Goal: Task Accomplishment & Management: Complete application form

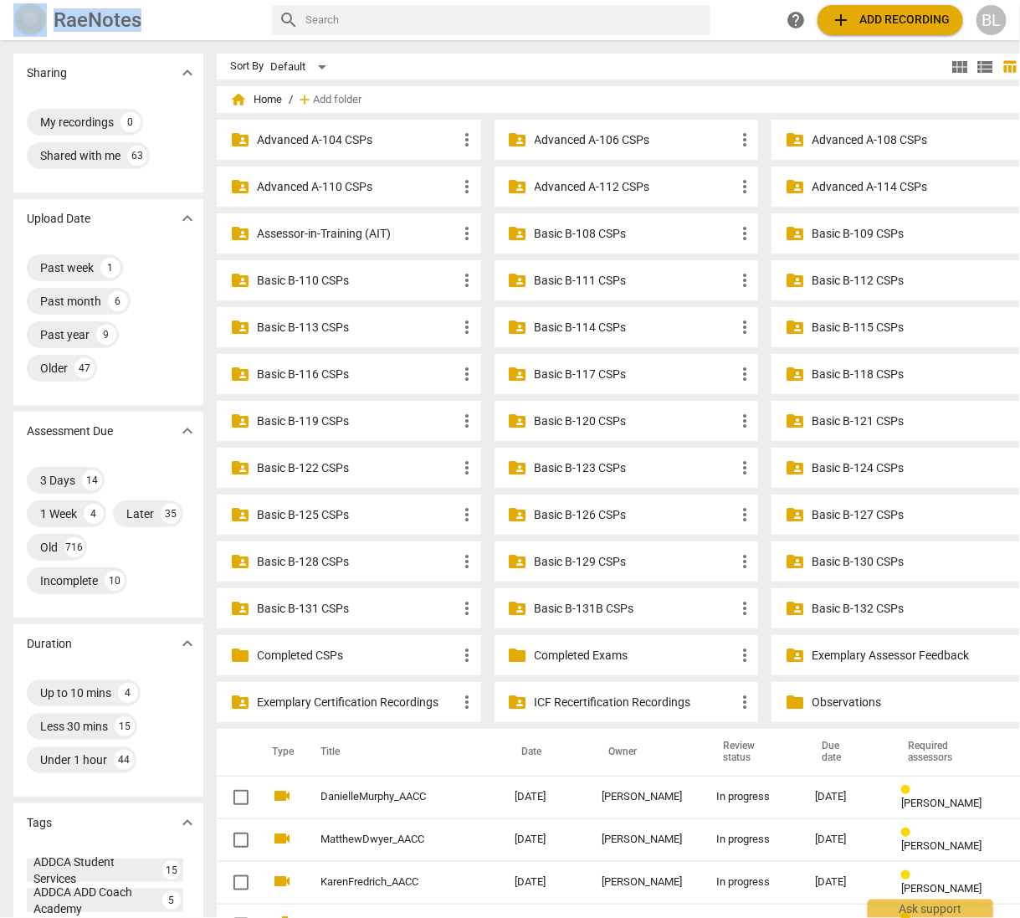
drag, startPoint x: 1013, startPoint y: 374, endPoint x: 1017, endPoint y: 431, distance: 57.1
click at [1017, 431] on div "Sharing expand_more My recordings 0 Shared with me 63 Upload Date expand_more P…" at bounding box center [510, 480] width 1020 height 876
click at [739, 64] on div "Sort By Default" at bounding box center [588, 67] width 717 height 26
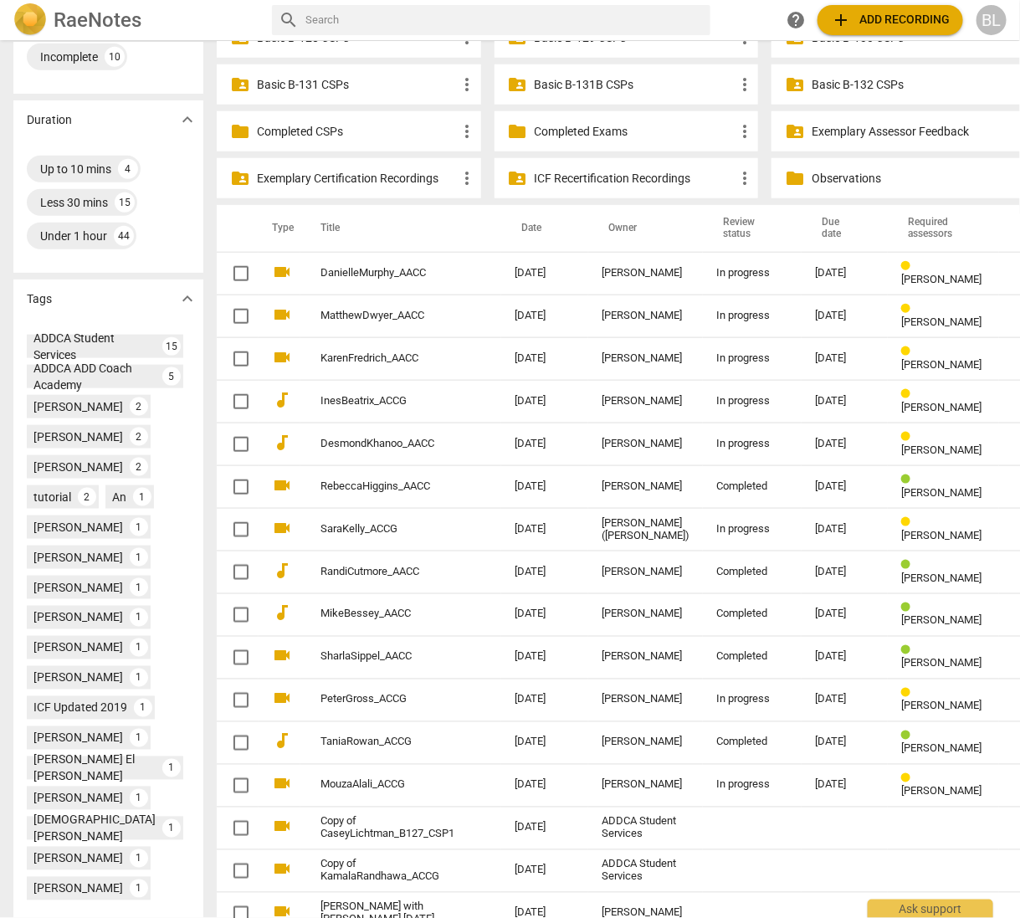
scroll to position [563, 0]
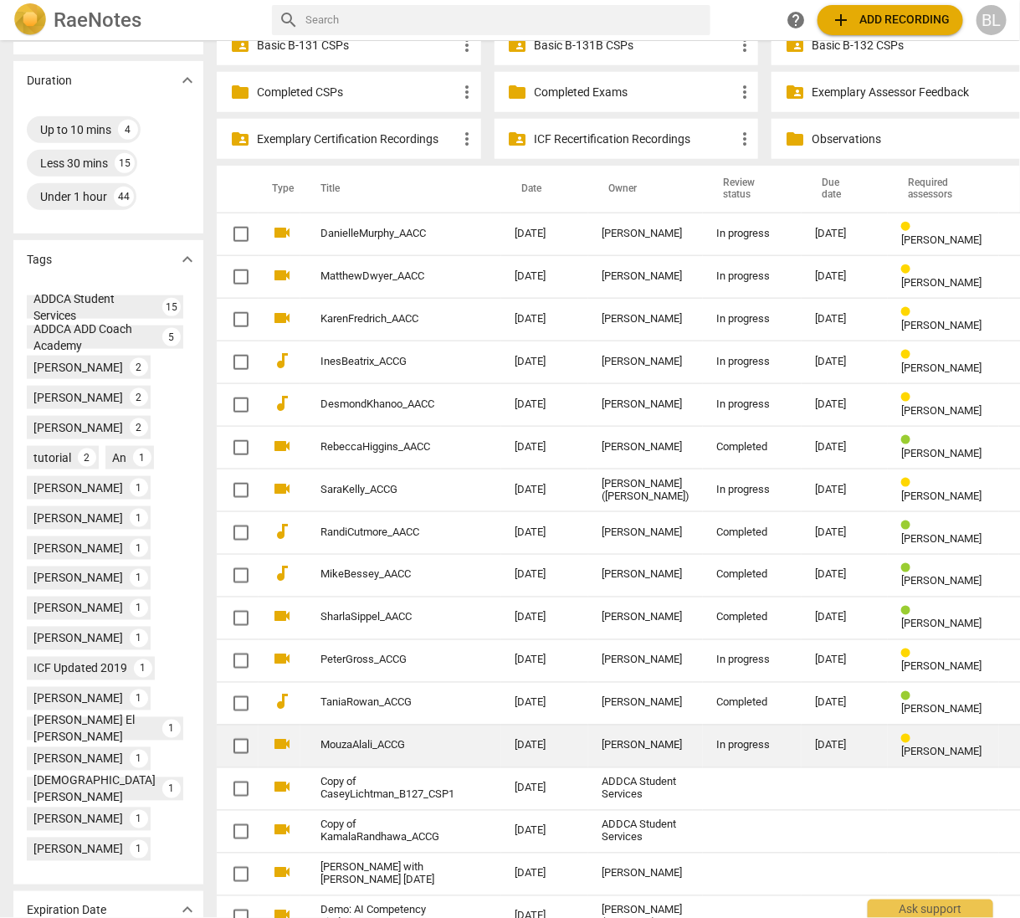
click at [609, 741] on div "[PERSON_NAME]" at bounding box center [646, 746] width 88 height 13
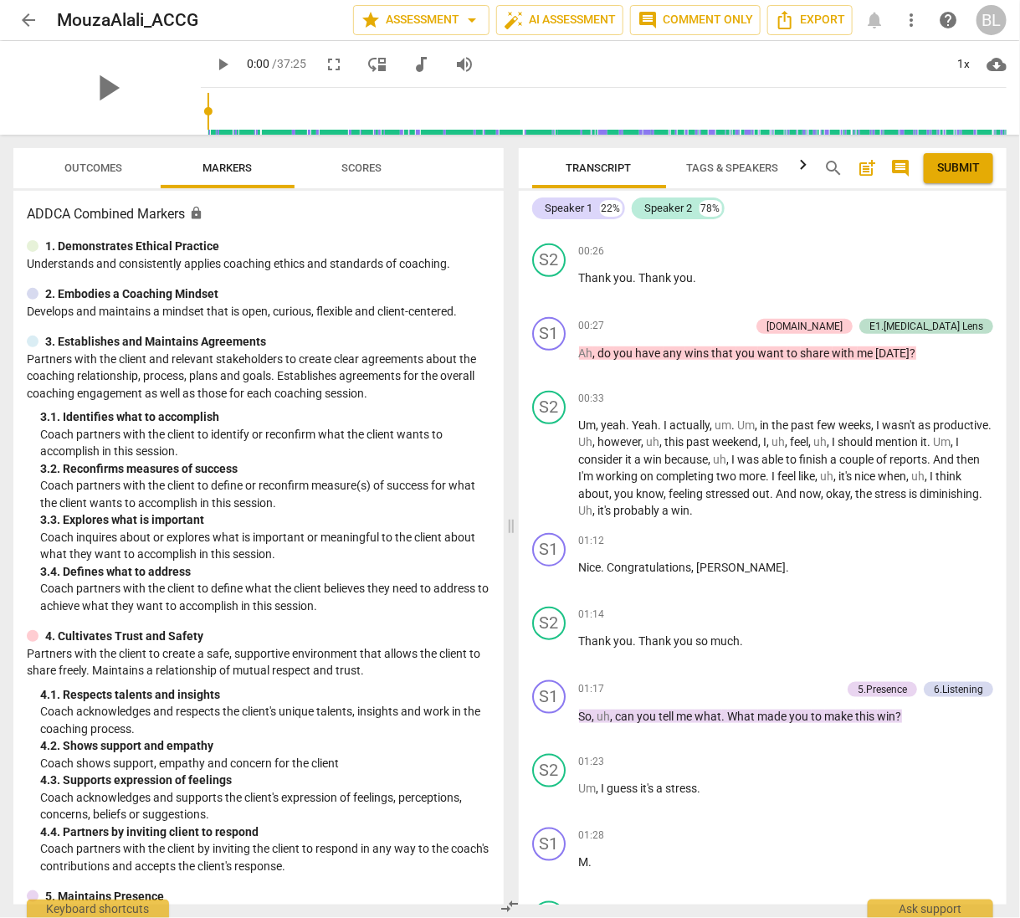
scroll to position [399, 0]
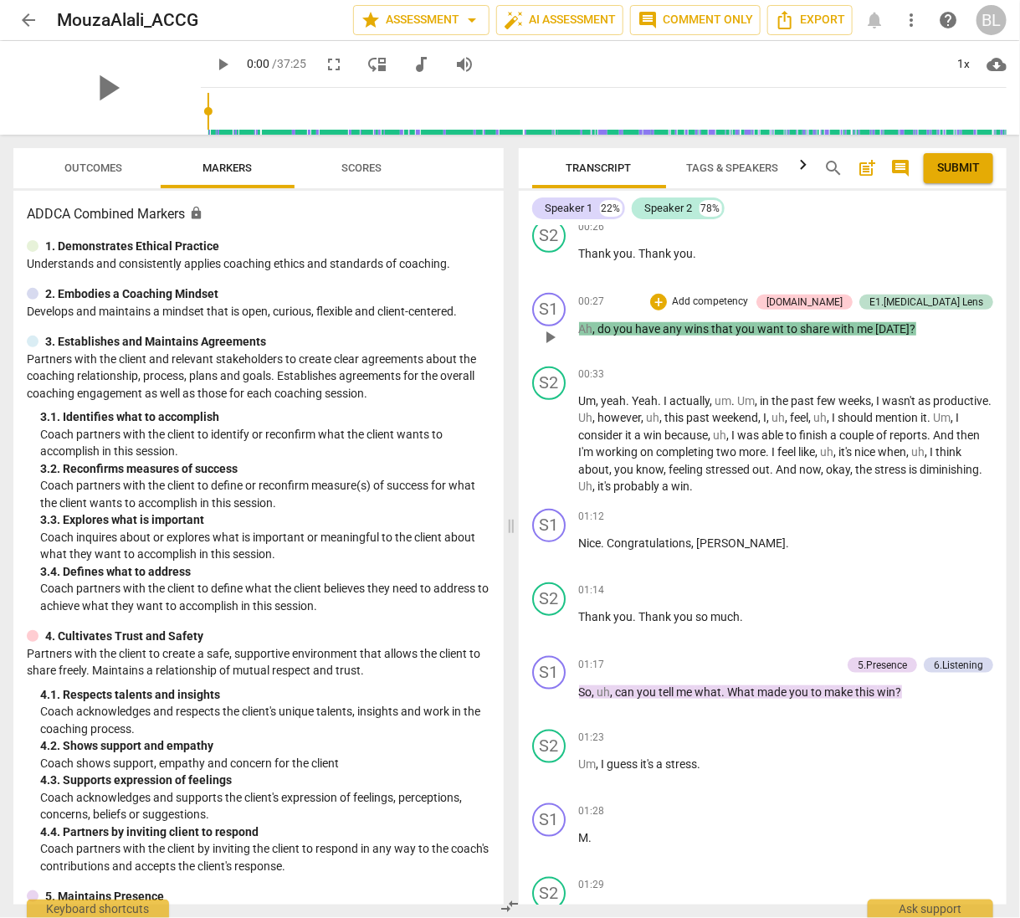
click at [960, 296] on div "E1.[MEDICAL_DATA] Lens" at bounding box center [927, 302] width 114 height 15
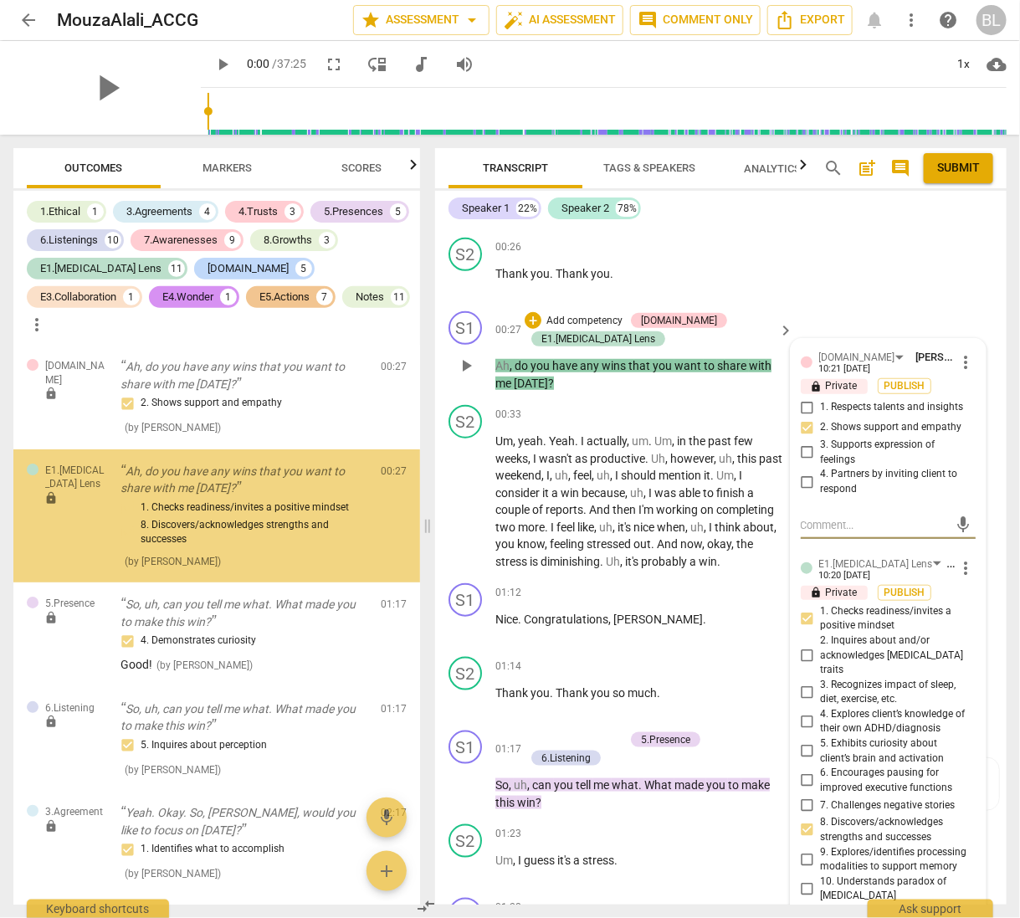
scroll to position [418, 0]
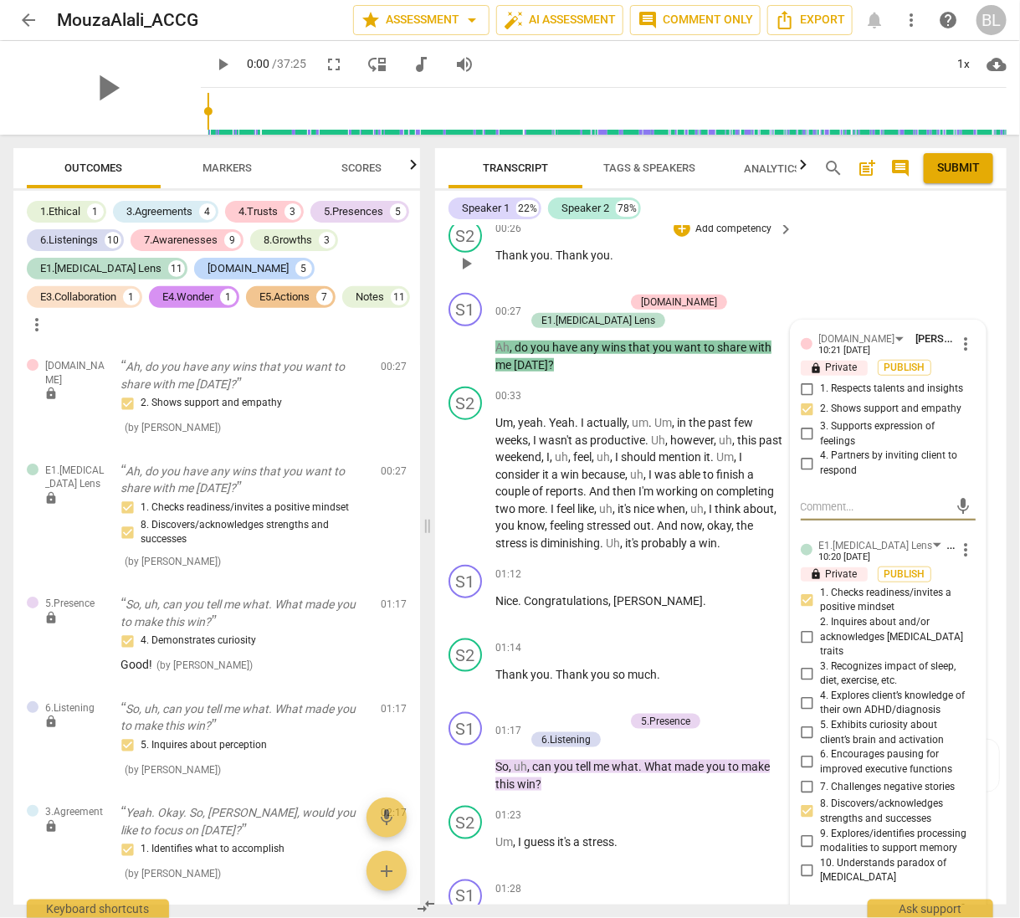
click at [950, 261] on div "S2 play_arrow pause 00:26 + Add competency keyboard_arrow_right Thank you . Tha…" at bounding box center [721, 250] width 572 height 74
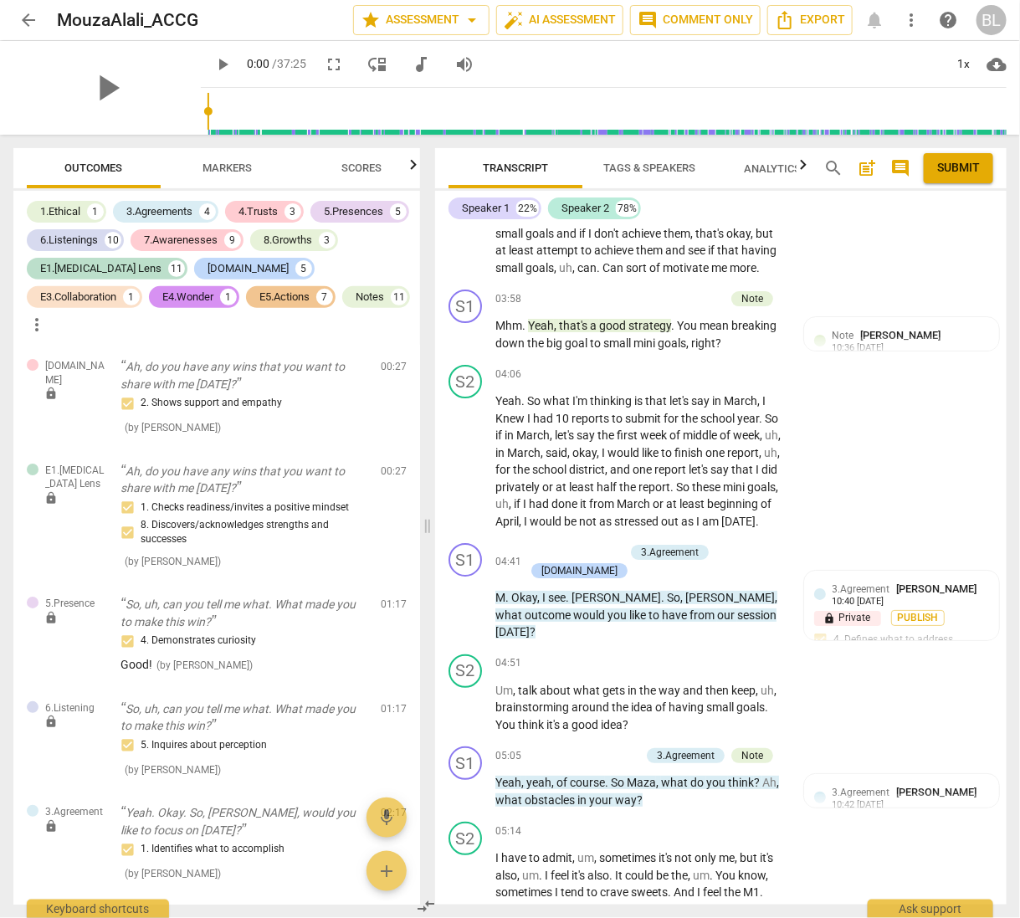
scroll to position [2091, 0]
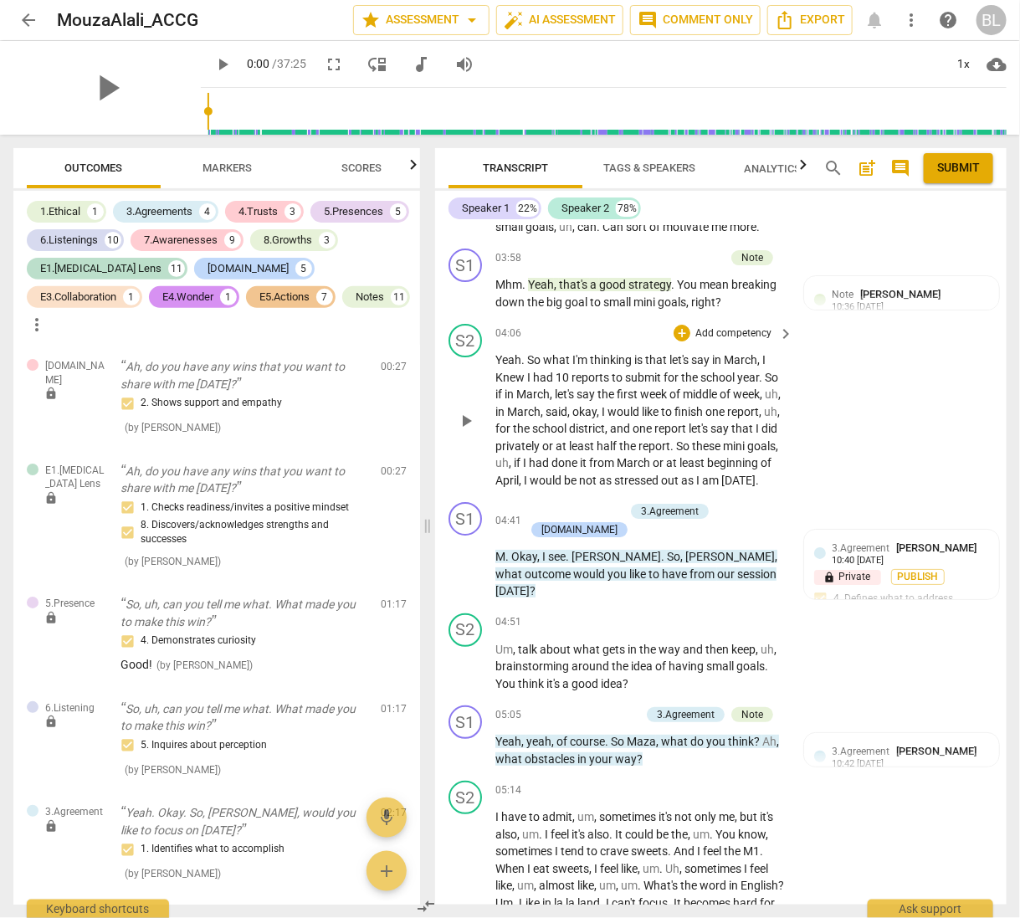
click at [571, 401] on span "let's" at bounding box center [566, 394] width 22 height 13
click at [832, 740] on div "S1 play_arrow pause 05:05 + Add competency 3.Agreement Note keyboard_arrow_righ…" at bounding box center [721, 736] width 572 height 75
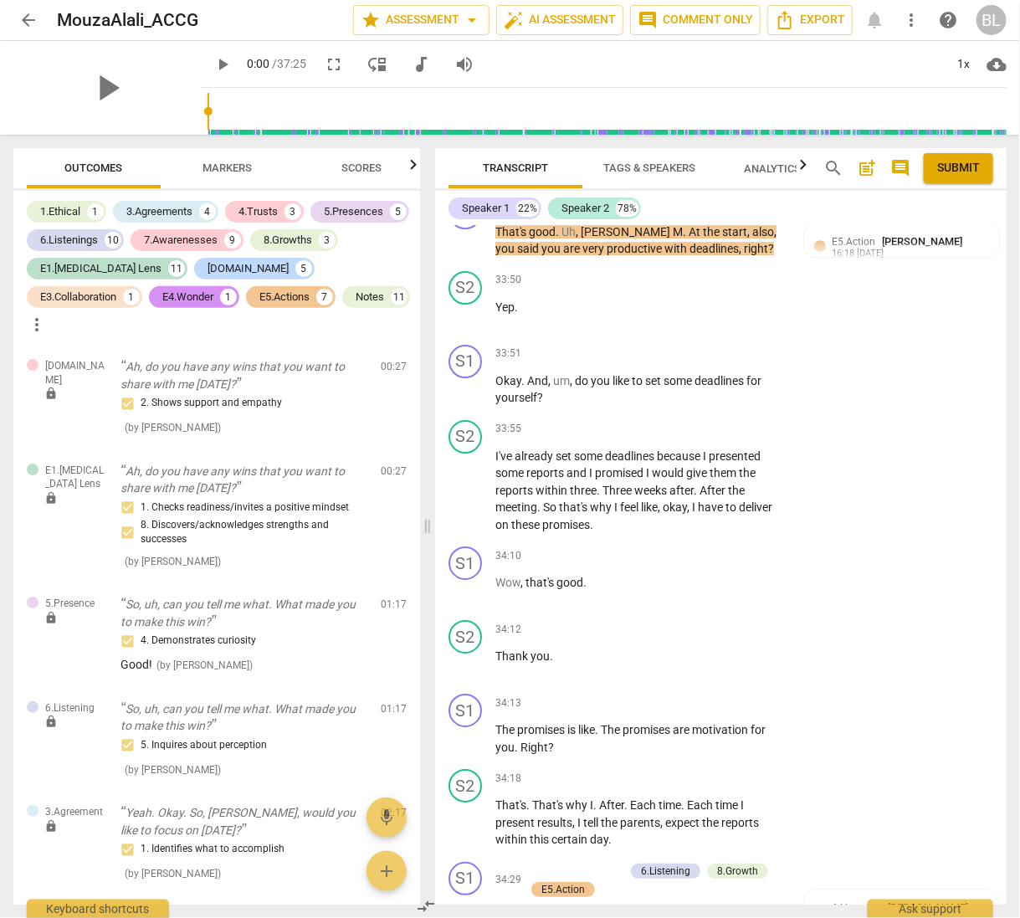
scroll to position [17246, 0]
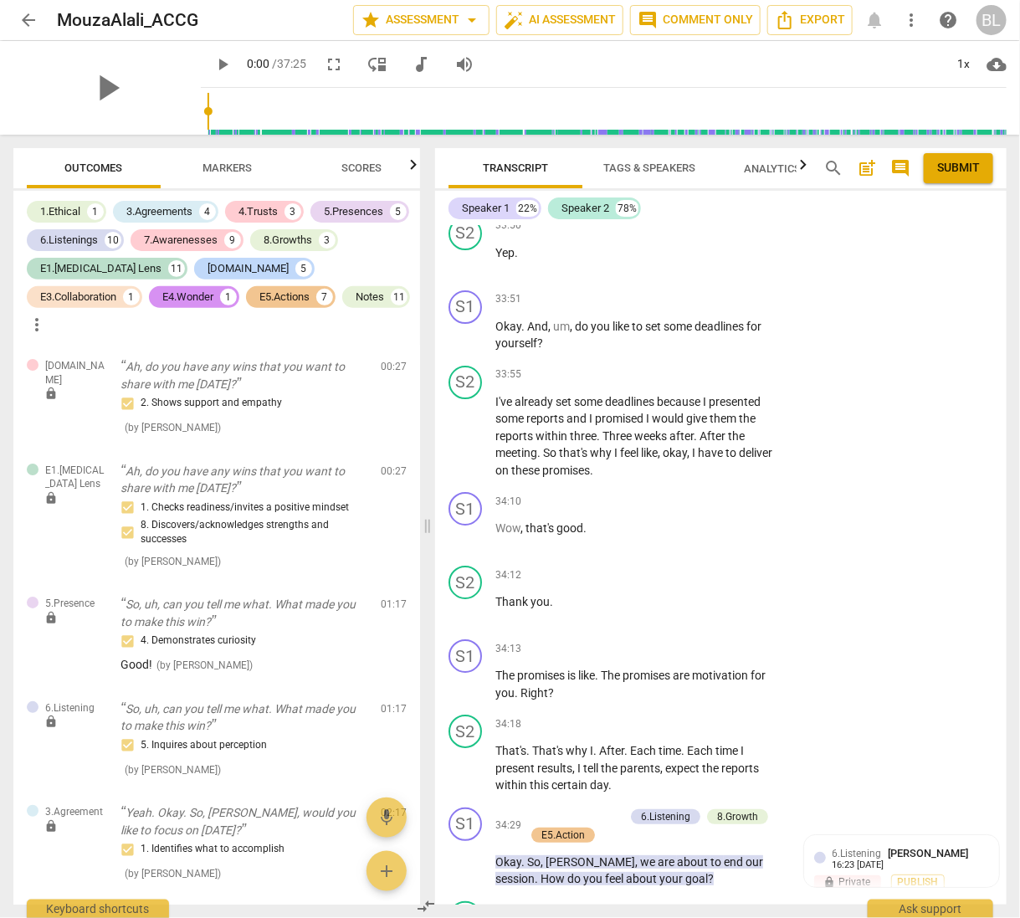
drag, startPoint x: 1005, startPoint y: 617, endPoint x: 1015, endPoint y: 838, distance: 221.2
click at [1015, 838] on div "Transcript Tags & Speakers Analytics New search post_add comment Submit Speaker…" at bounding box center [725, 527] width 592 height 784
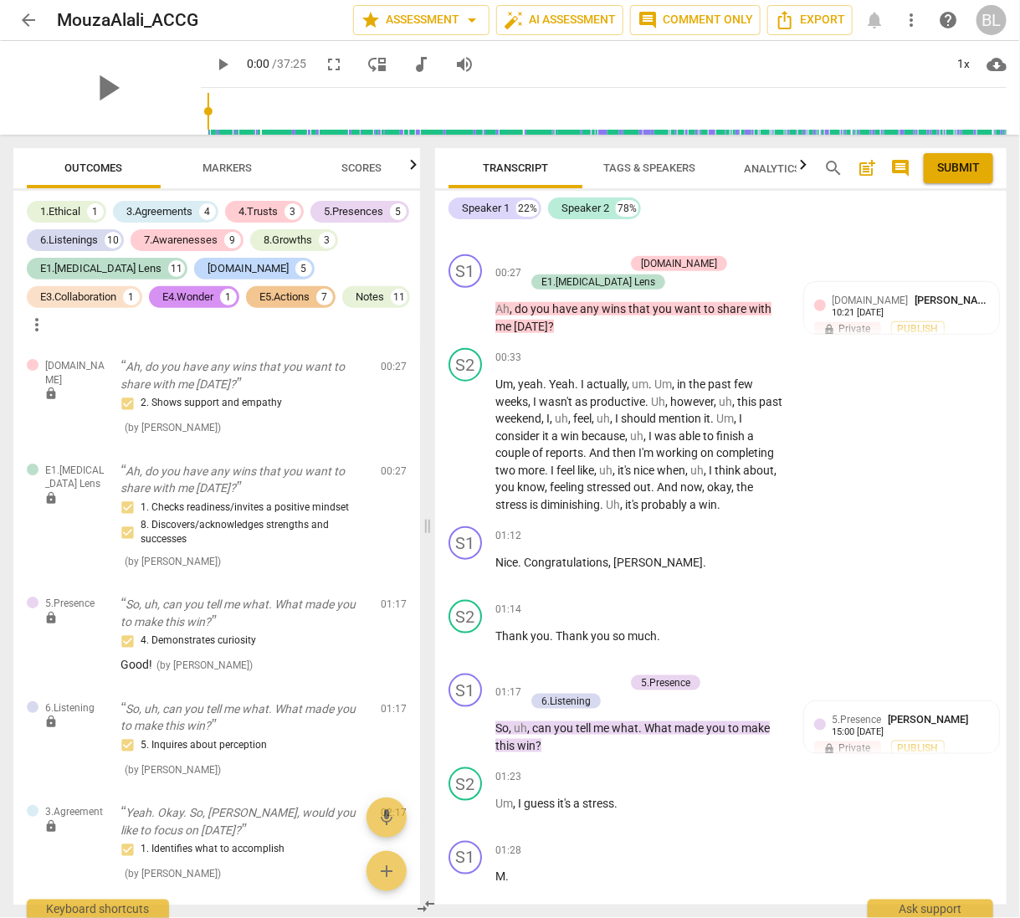
scroll to position [0, 0]
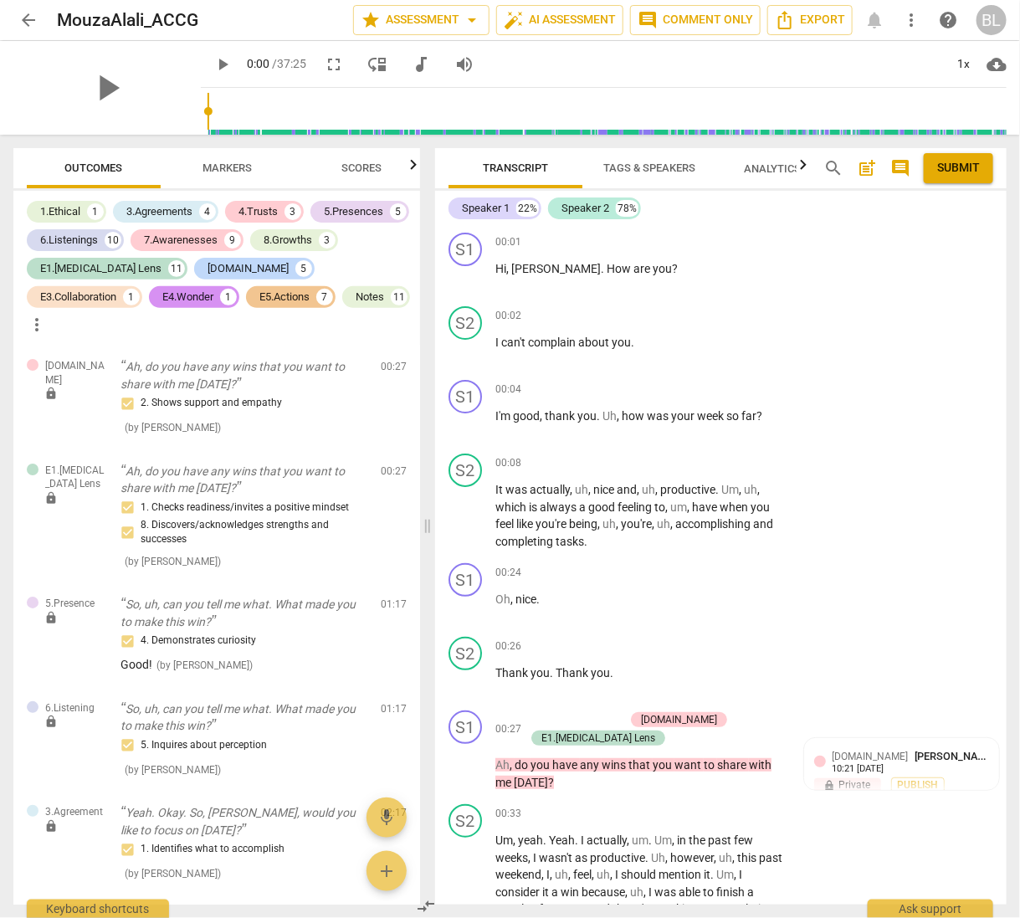
click at [866, 168] on span "post_add" at bounding box center [867, 168] width 20 height 20
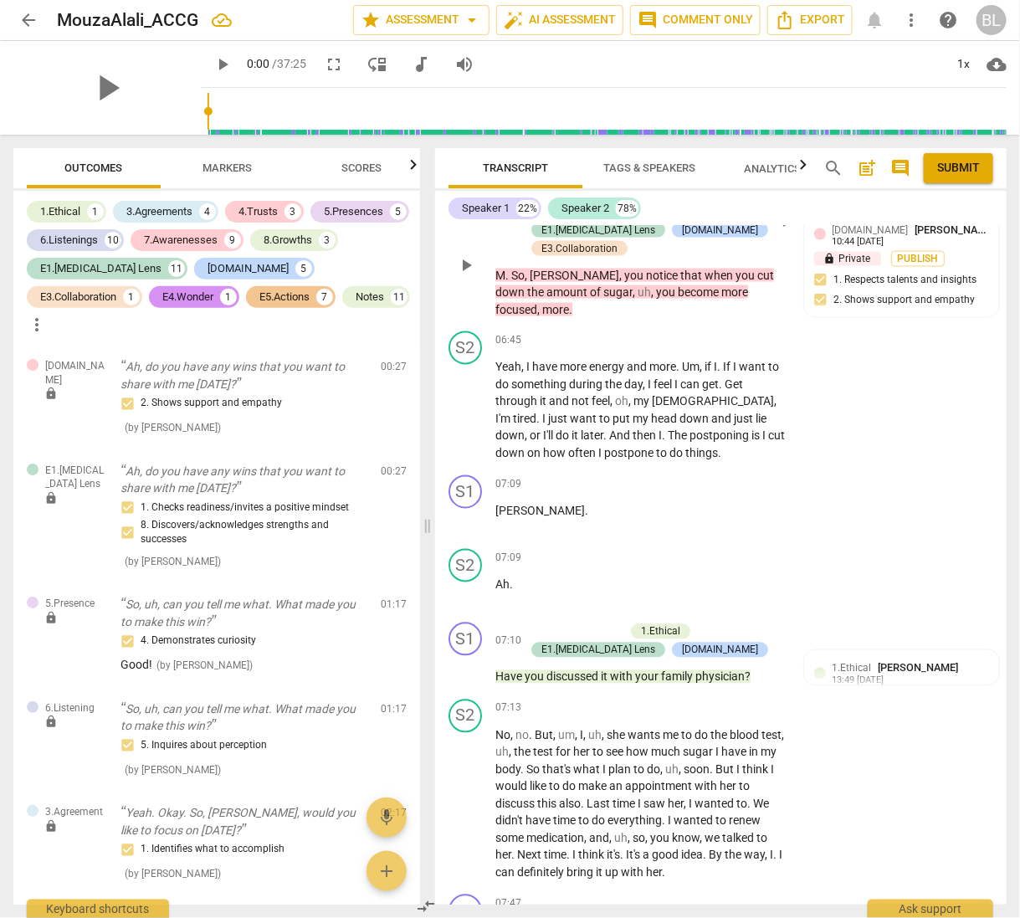
scroll to position [3160, 0]
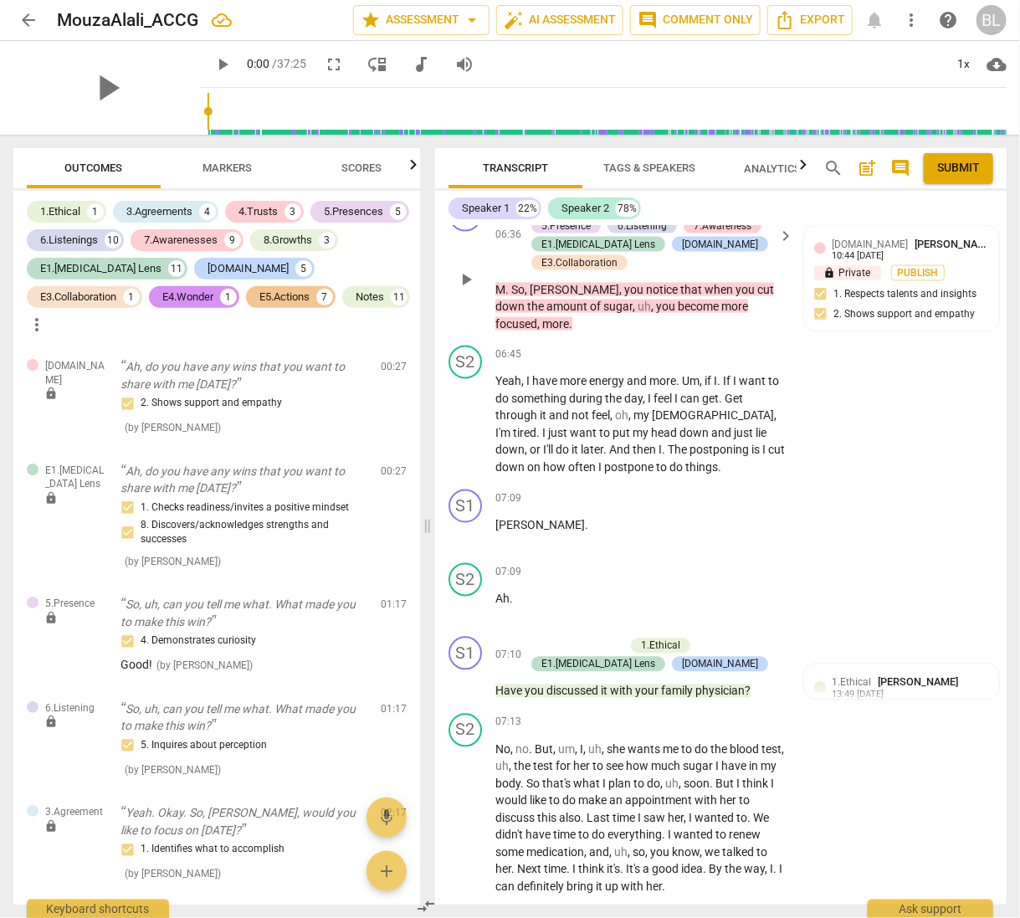
drag, startPoint x: 999, startPoint y: 348, endPoint x: 998, endPoint y: 358, distance: 10.1
click at [998, 340] on div "S1 play_arrow pause 06:36 + Add competency 4.Trust 5.Presence 6.Listening 7.Awa…" at bounding box center [721, 266] width 572 height 148
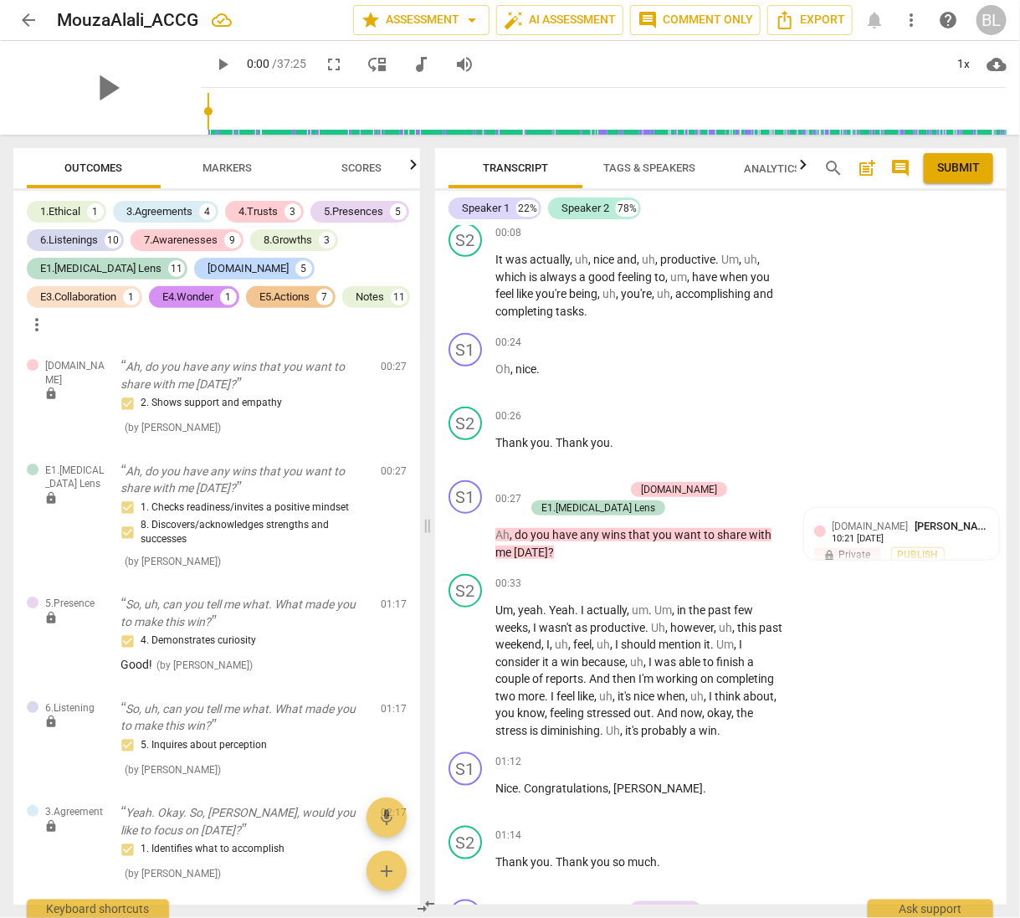
scroll to position [0, 0]
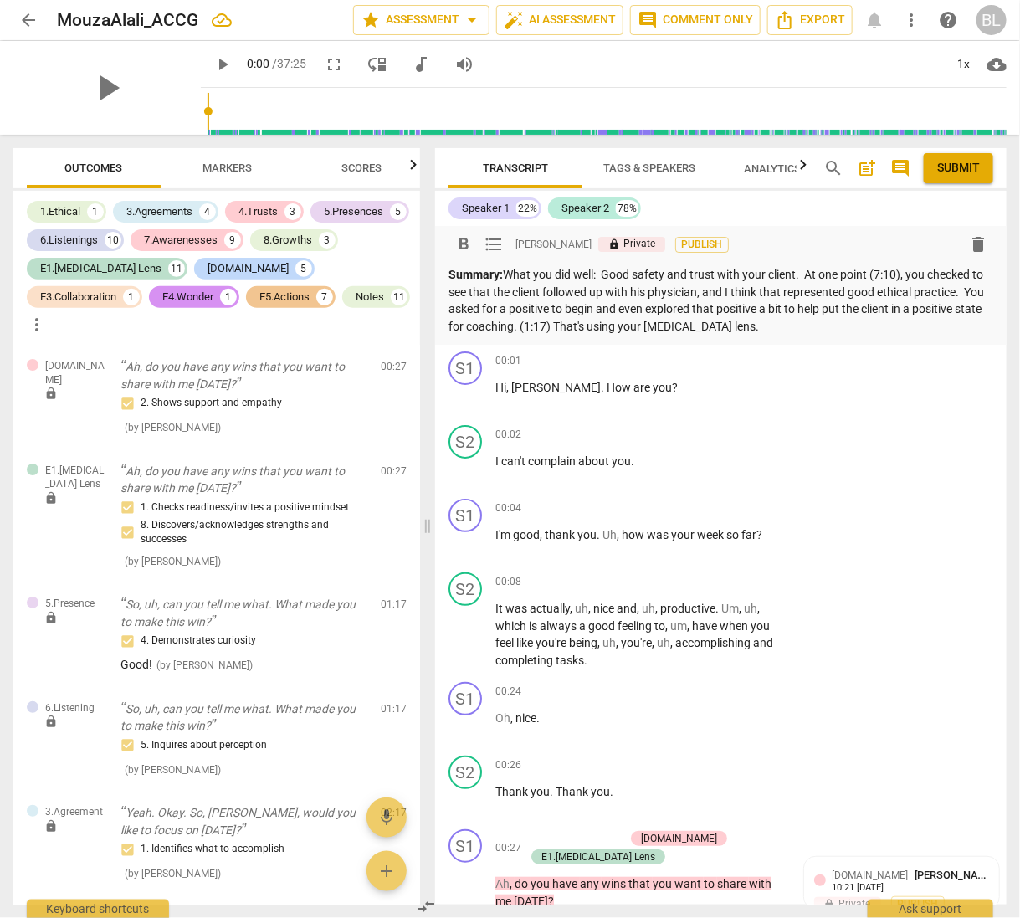
click at [755, 329] on p "Summary: What you did well: Good safety and trust with your client. At one poin…" at bounding box center [721, 300] width 545 height 69
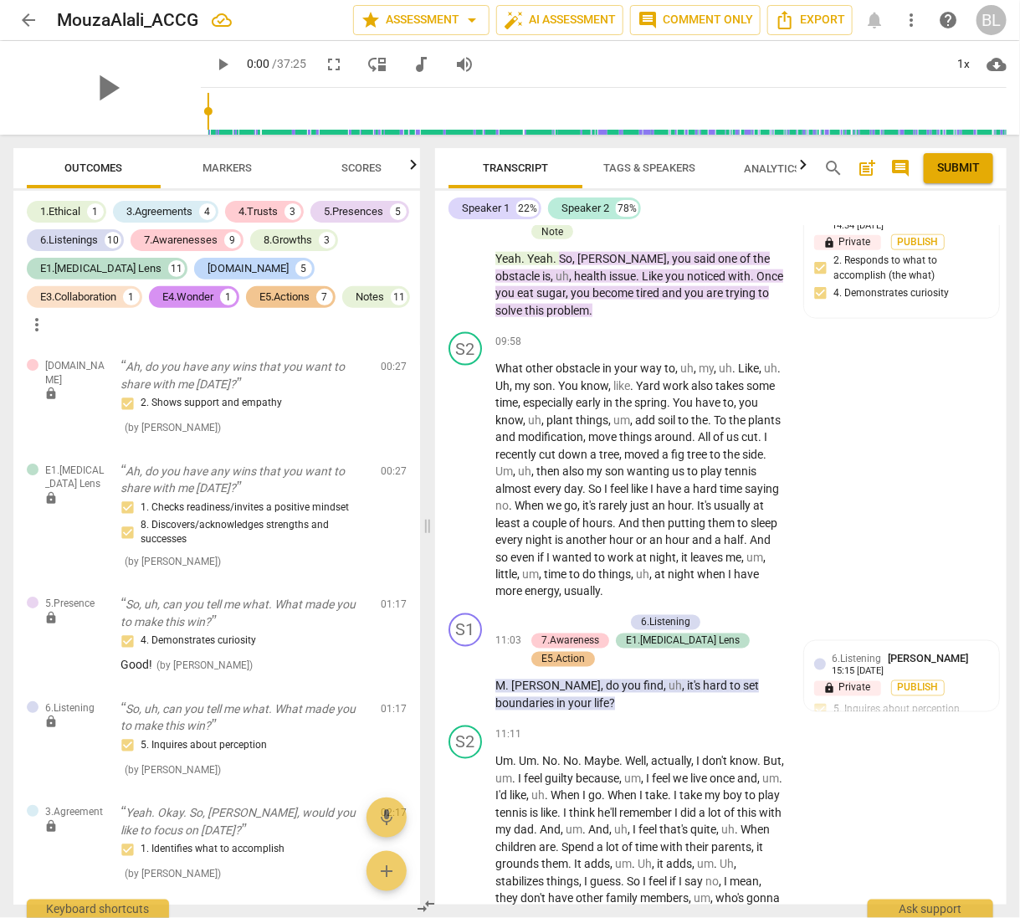
scroll to position [5003, 0]
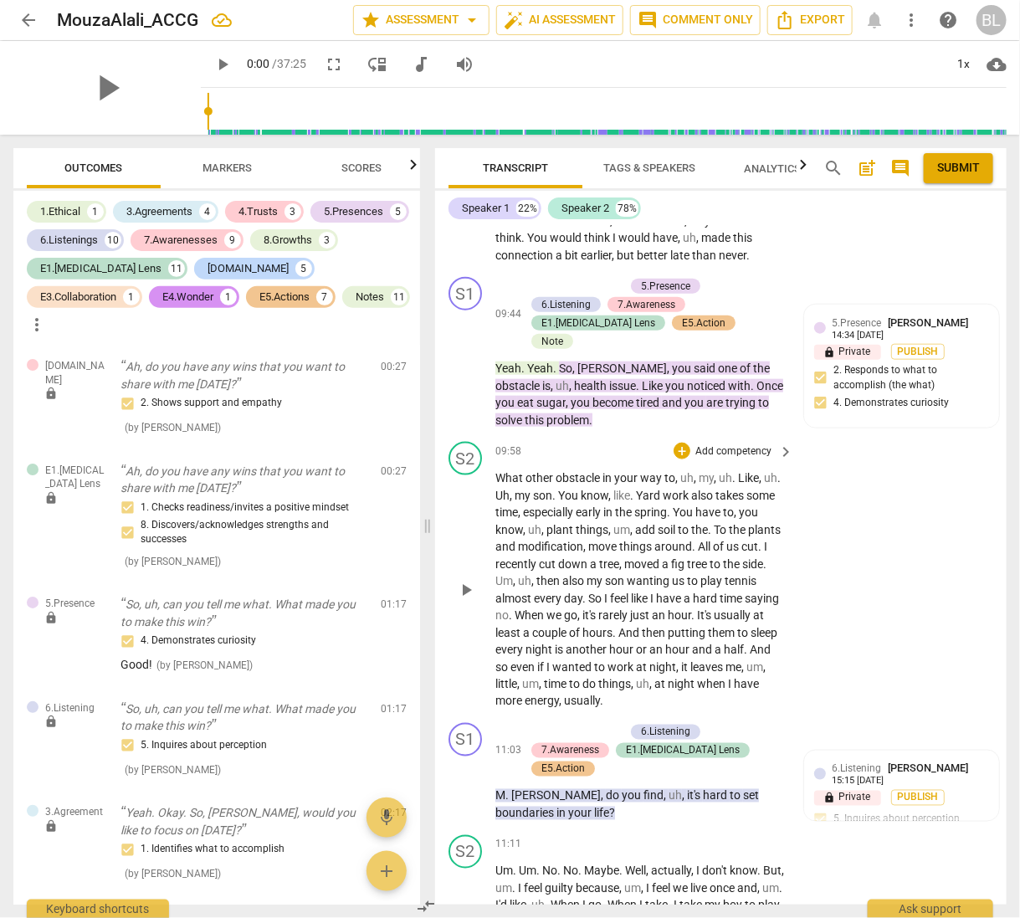
click at [985, 435] on div "S2 play_arrow pause 09:58 + Add competency keyboard_arrow_right What other obst…" at bounding box center [721, 575] width 572 height 281
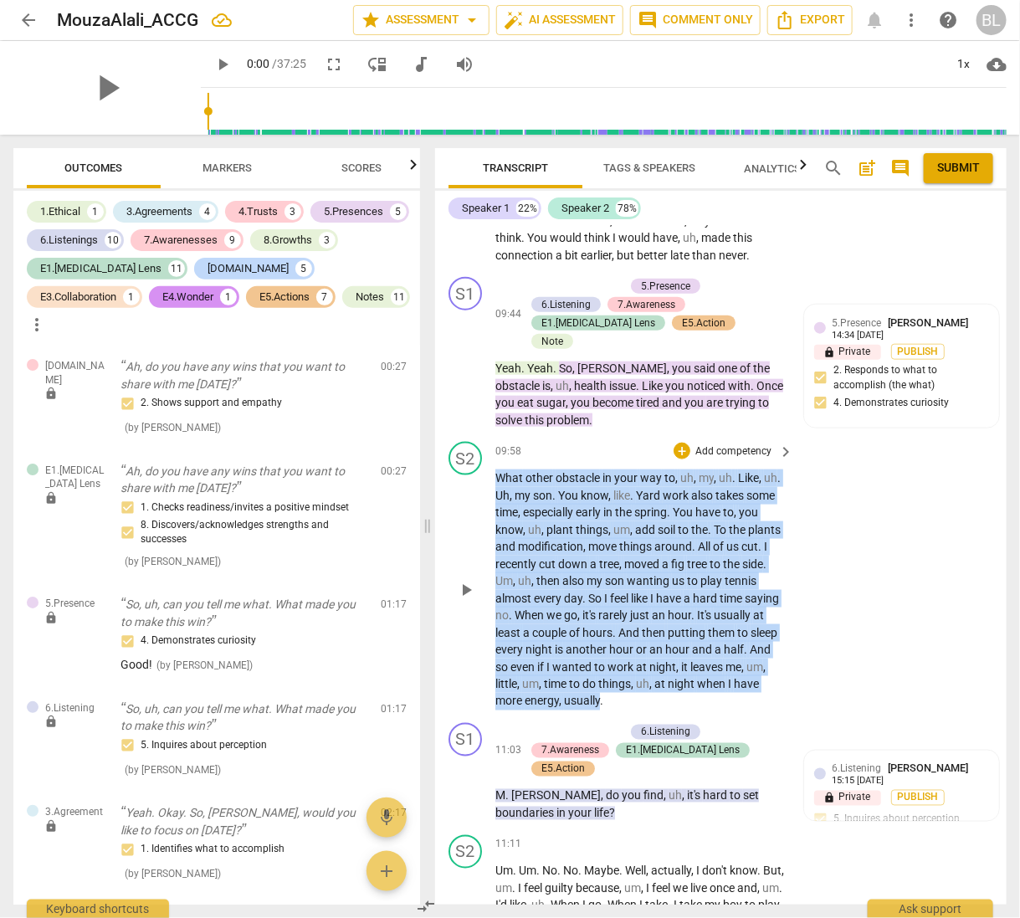
click at [985, 435] on div "S2 play_arrow pause 09:58 + Add competency keyboard_arrow_right What other obst…" at bounding box center [721, 575] width 572 height 281
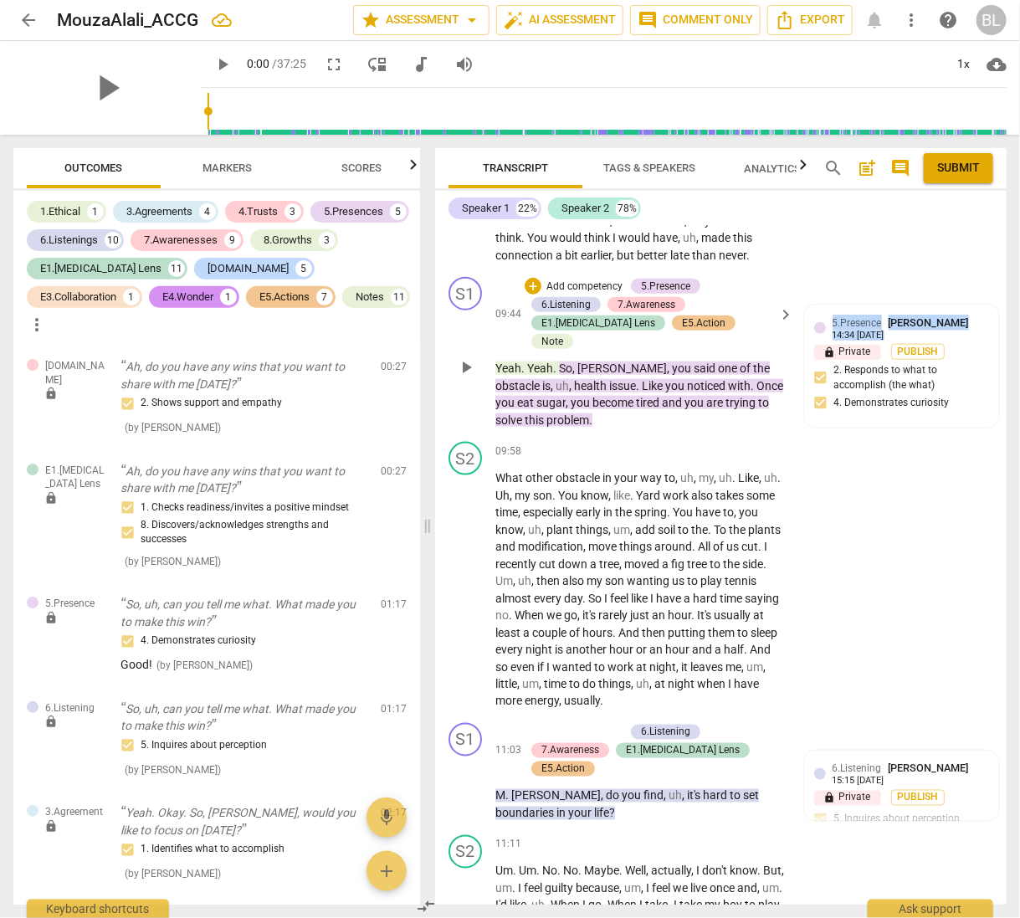
click at [984, 404] on div "format_bold format_list_bulleted Barbara Luther lock Private Publish delete Sum…" at bounding box center [721, 565] width 572 height 679
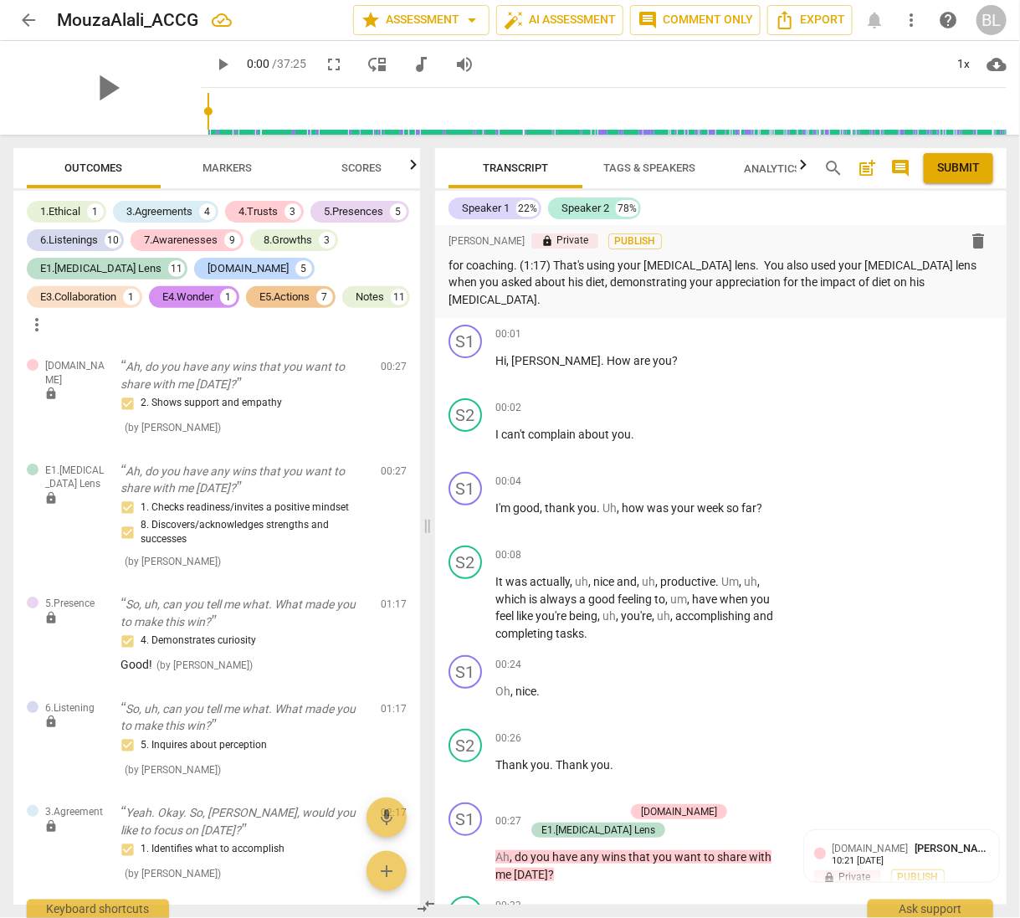
scroll to position [0, 0]
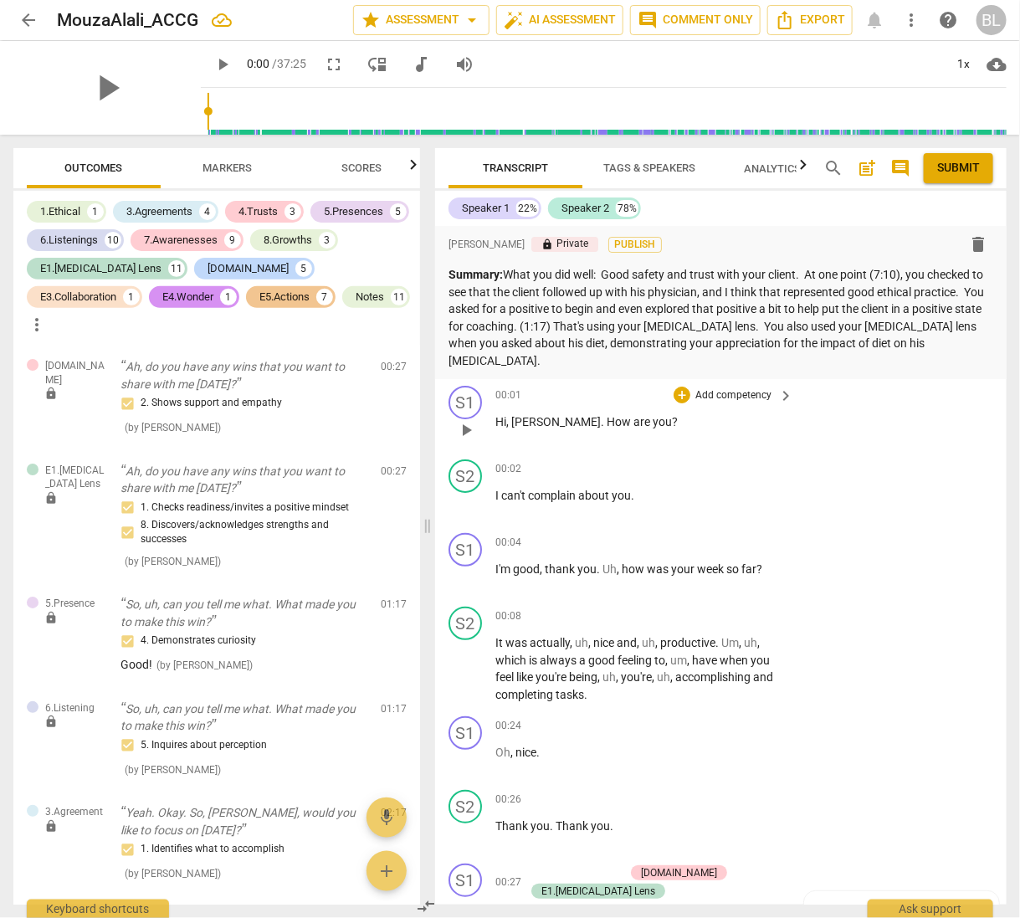
drag, startPoint x: 873, startPoint y: 383, endPoint x: 881, endPoint y: 365, distance: 19.1
click at [881, 379] on div "S1 play_arrow pause 00:01 + Add competency keyboard_arrow_right Hi , Mazen . Ho…" at bounding box center [721, 416] width 572 height 74
click at [912, 346] on p "Summary: What you did well: Good safety and trust with your client. At one poin…" at bounding box center [721, 317] width 545 height 103
click at [973, 218] on div "Speaker 1 22% Speaker 2 78%" at bounding box center [721, 208] width 545 height 28
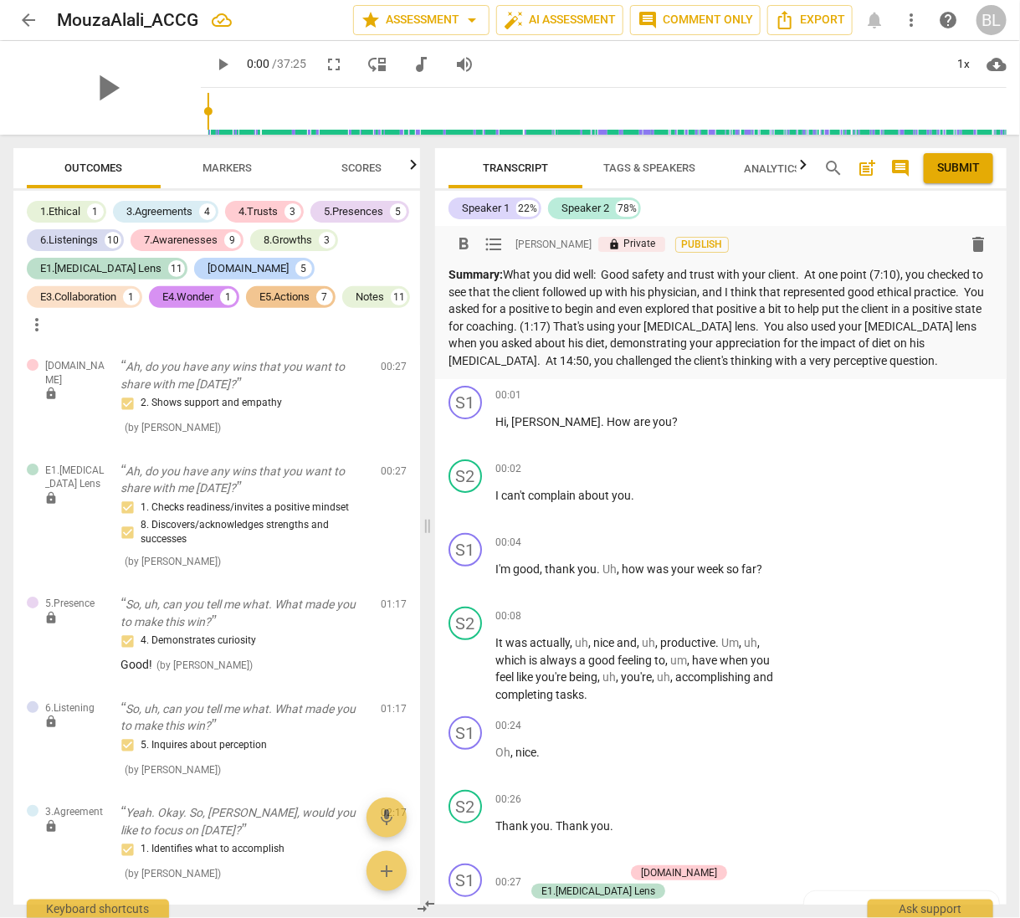
click at [806, 359] on p "Summary: What you did well: Good safety and trust with your client. At one poin…" at bounding box center [721, 317] width 545 height 103
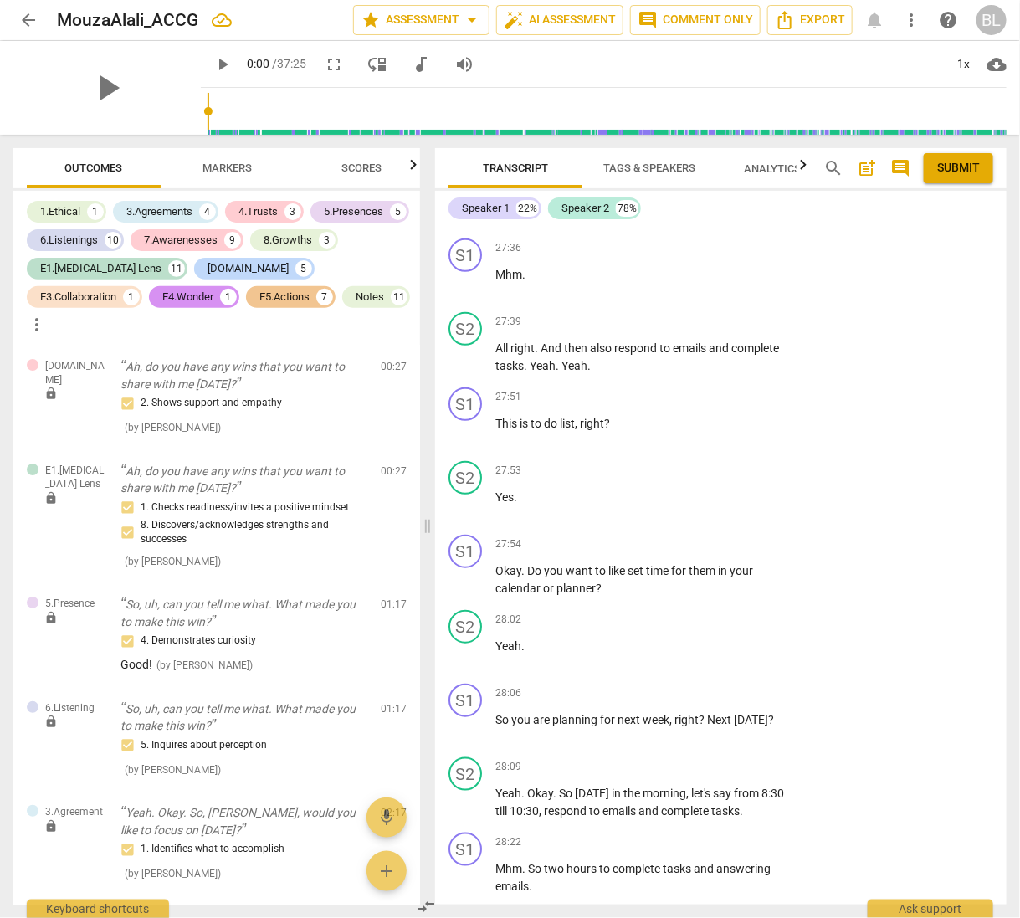
scroll to position [13276, 0]
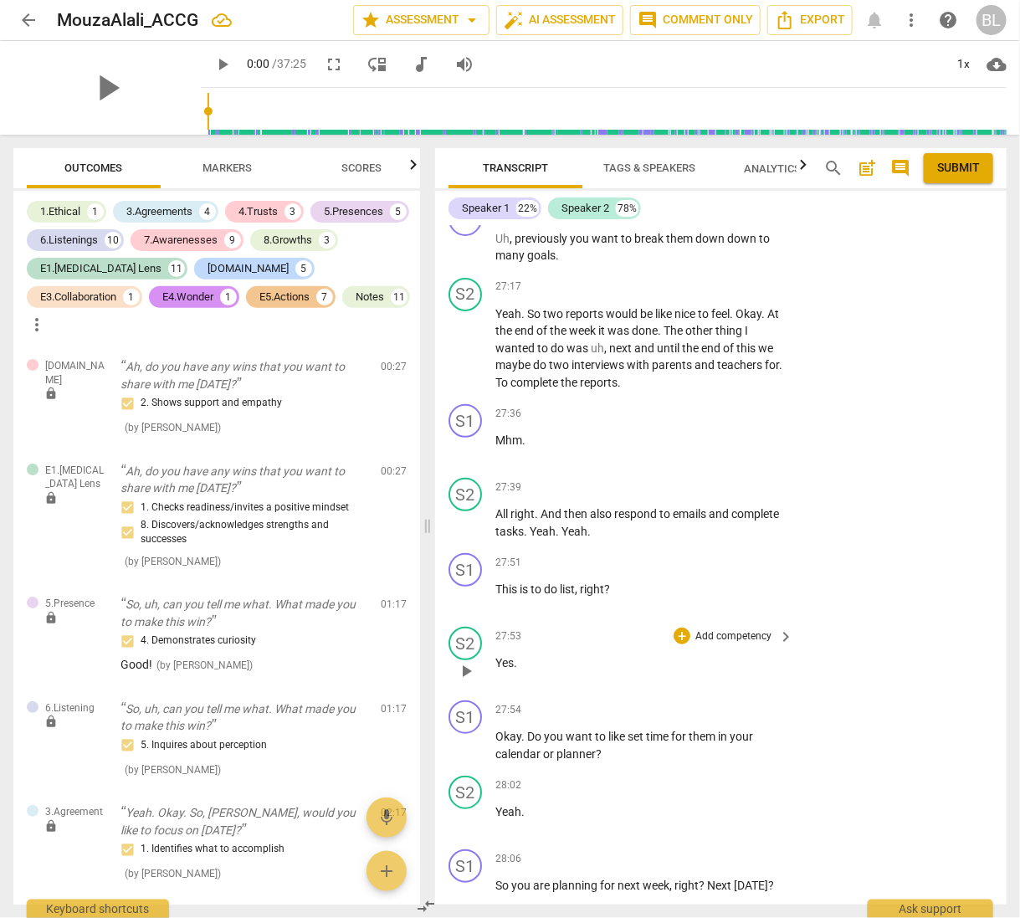
drag, startPoint x: 963, startPoint y: 689, endPoint x: 960, endPoint y: 650, distance: 38.6
click at [960, 650] on div "format_bold format_list_bulleted Barbara Luther lock Private Publish delete Sum…" at bounding box center [721, 565] width 572 height 679
click at [961, 649] on div "S2 play_arrow pause 27:53 + Add competency keyboard_arrow_right Yes ." at bounding box center [721, 657] width 572 height 74
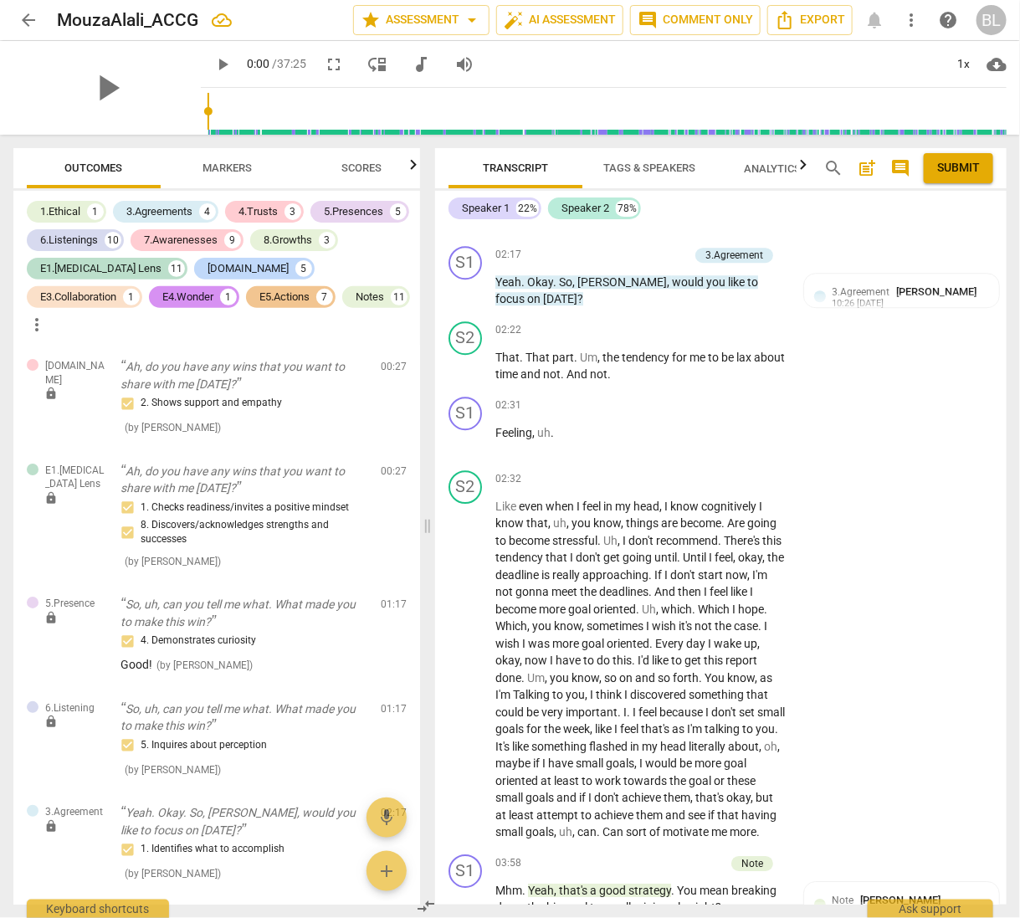
scroll to position [0, 0]
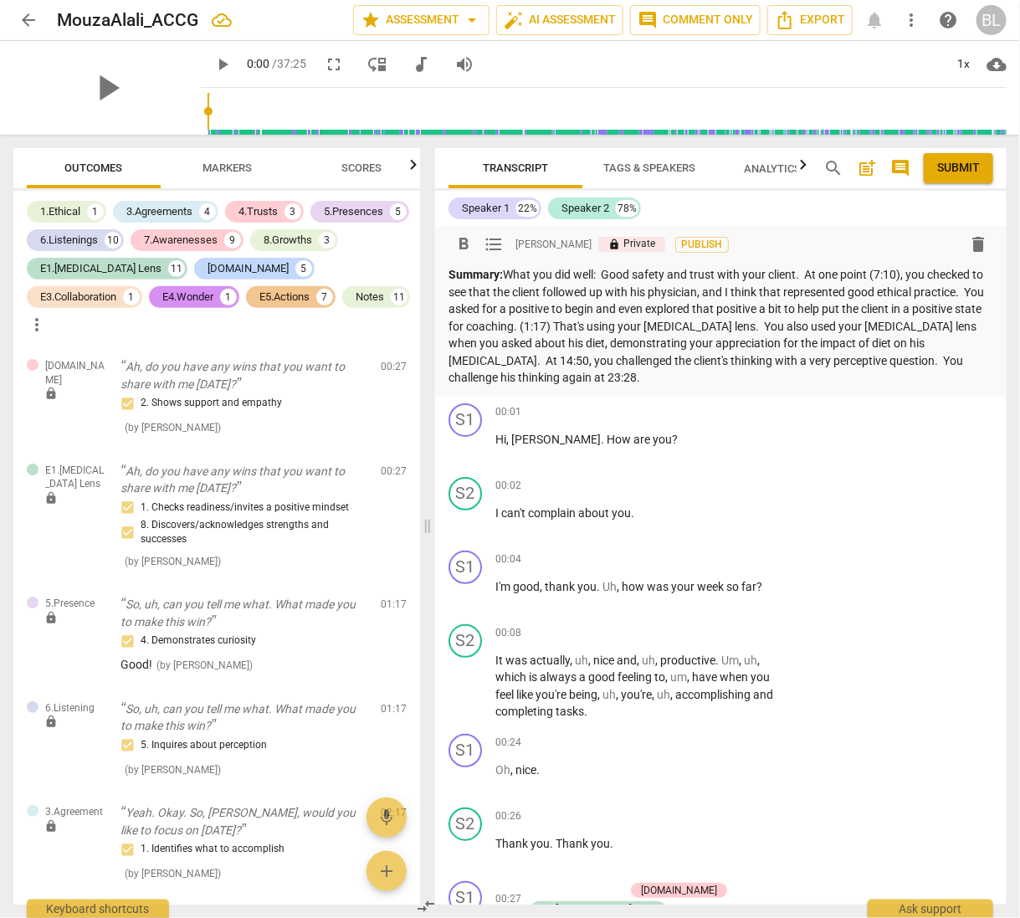
click at [601, 376] on p "Summary: What you did well: Good safety and trust with your client. At one poin…" at bounding box center [721, 326] width 545 height 121
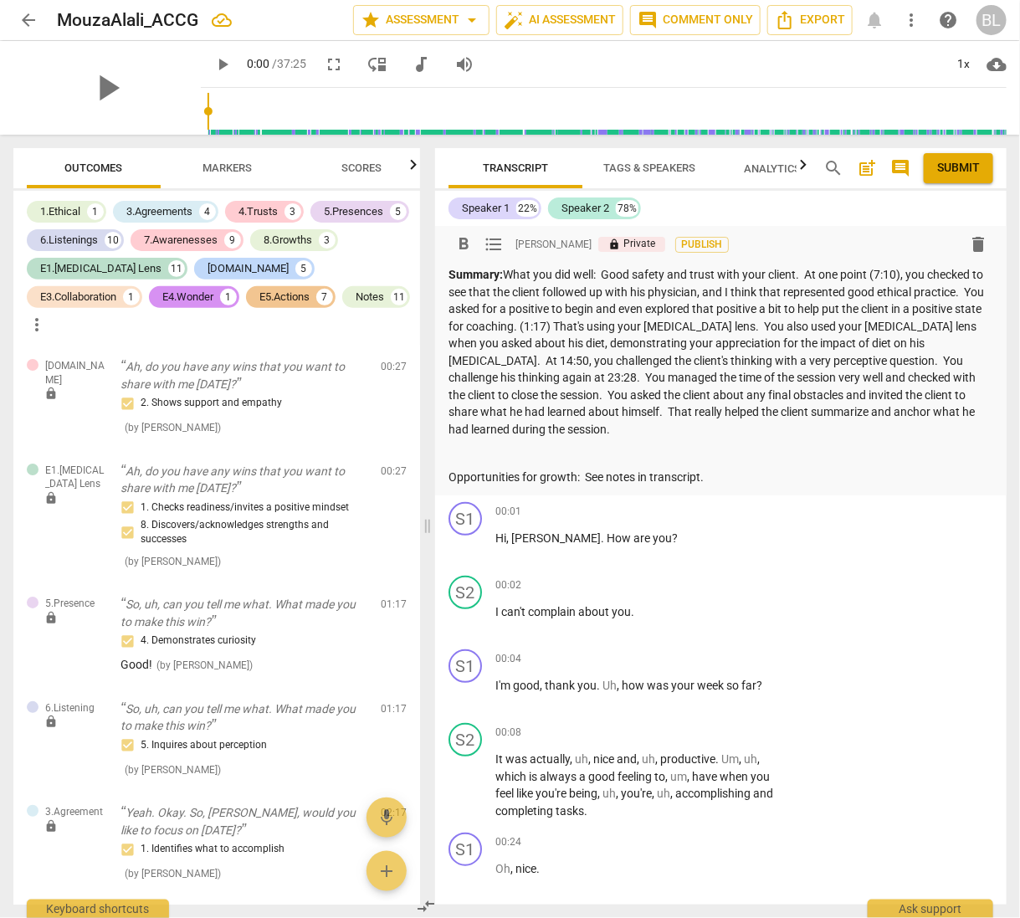
click at [951, 166] on span "Submit" at bounding box center [959, 168] width 43 height 17
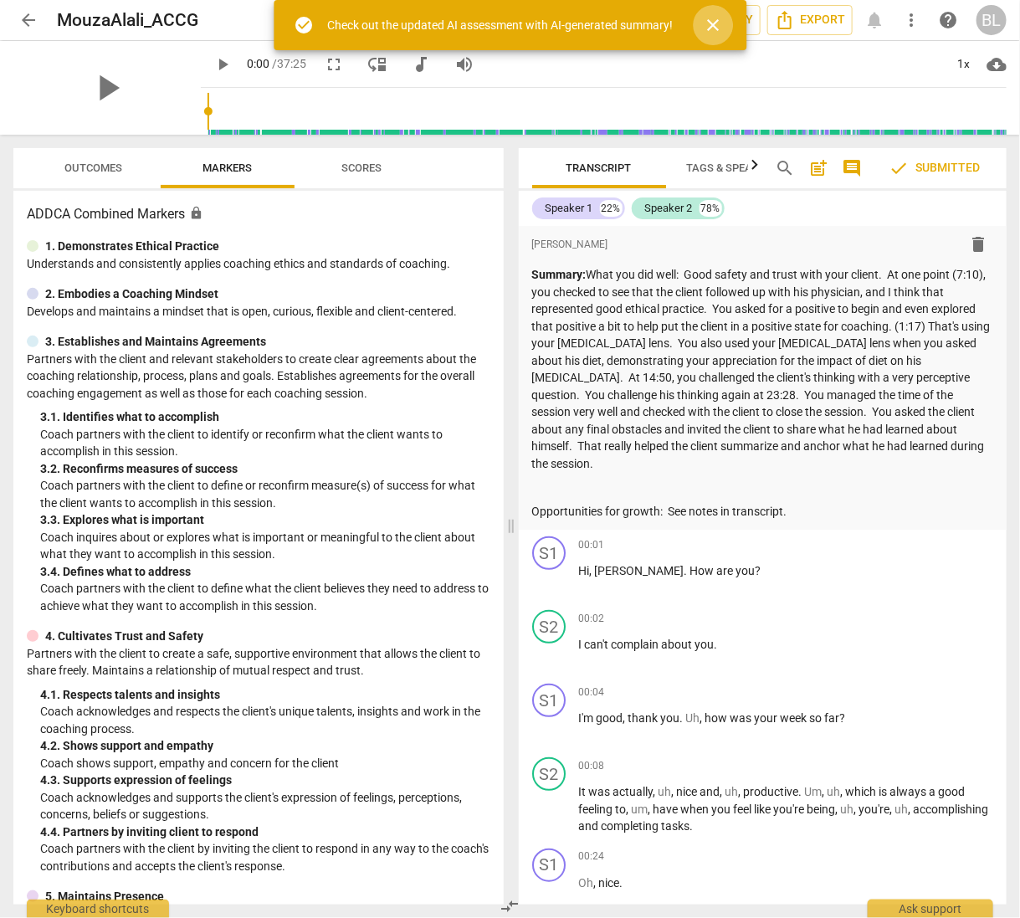
click at [714, 23] on span "close" at bounding box center [713, 25] width 20 height 20
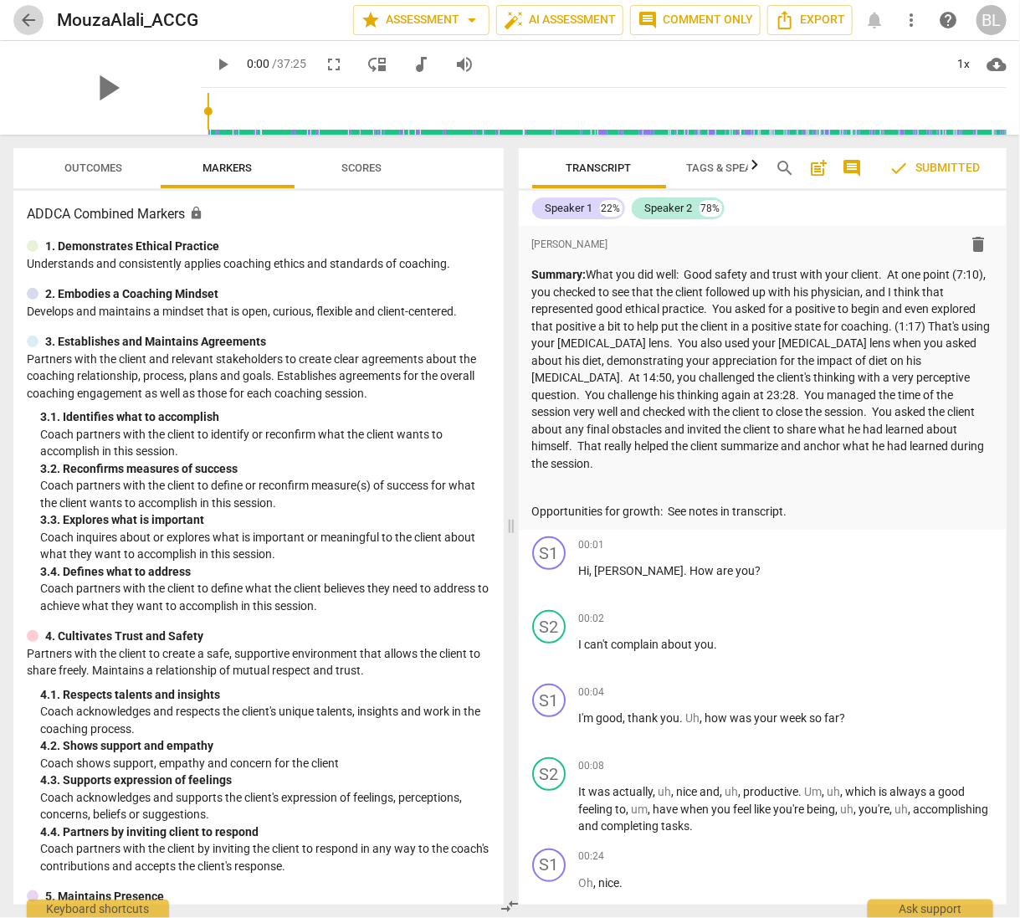
click at [29, 19] on span "arrow_back" at bounding box center [28, 20] width 20 height 20
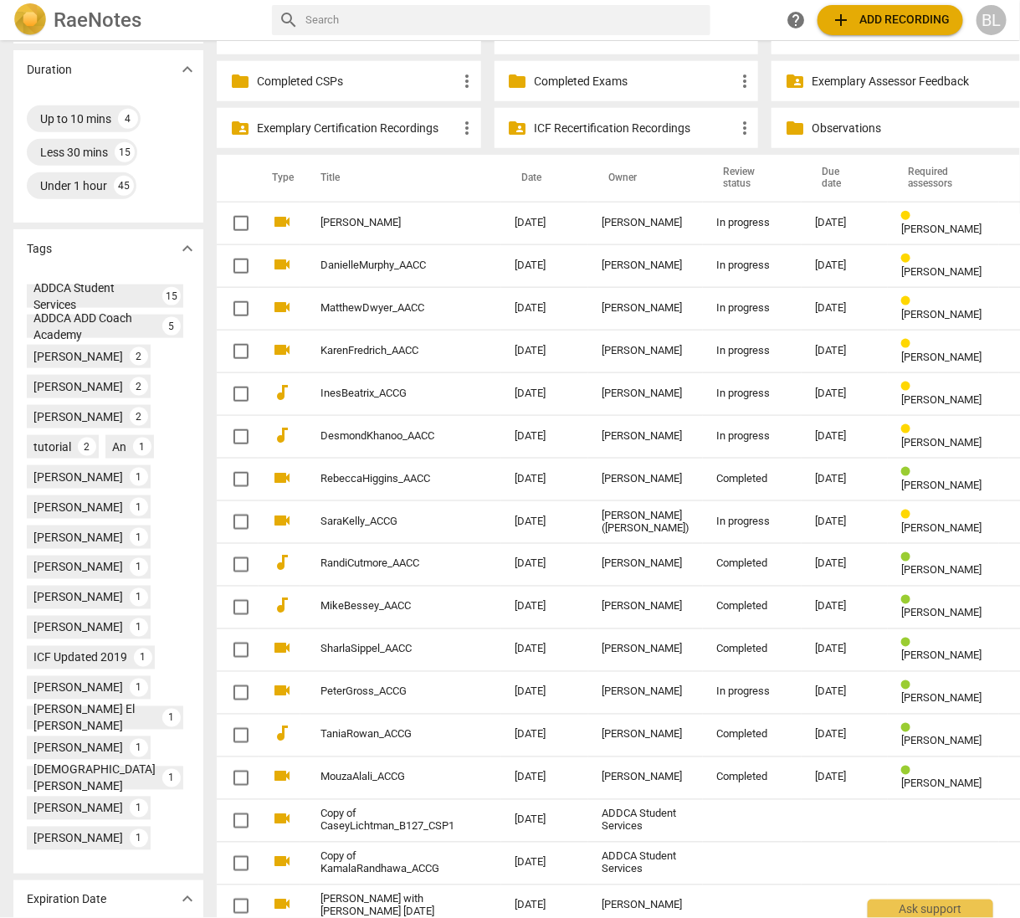
scroll to position [573, 0]
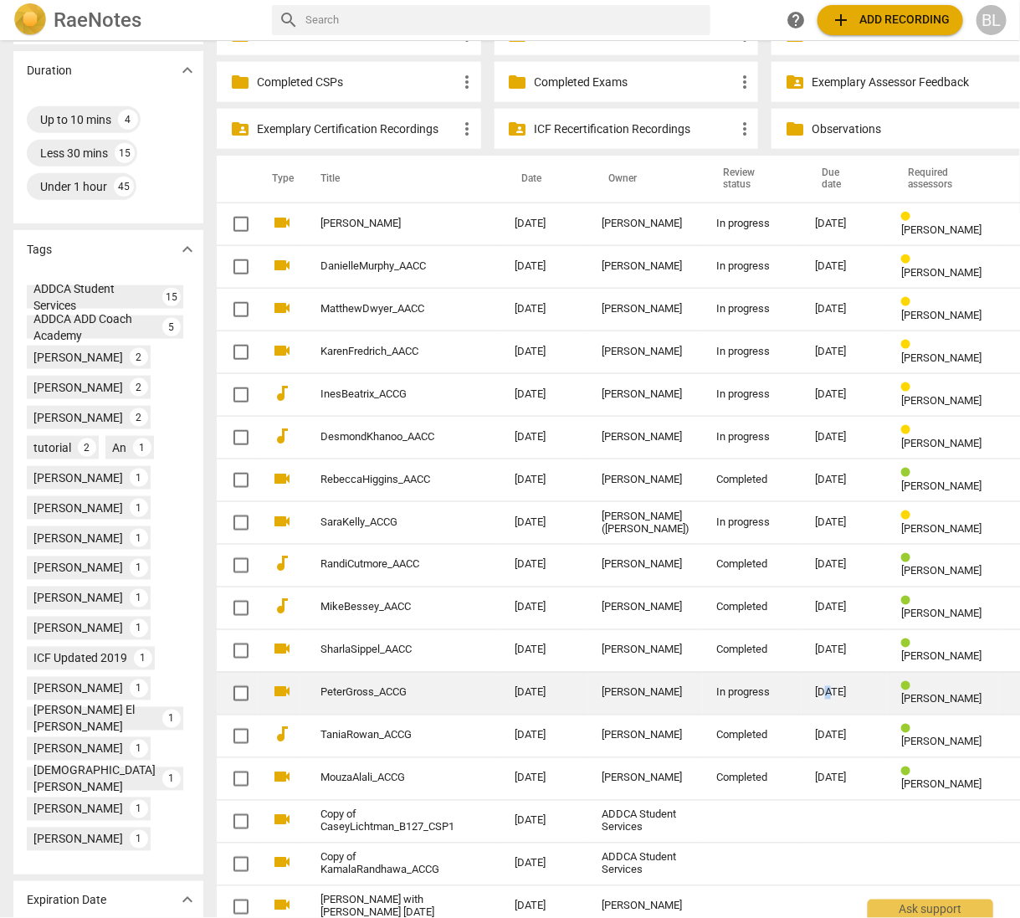
click at [815, 687] on div "[DATE]" at bounding box center [844, 693] width 59 height 13
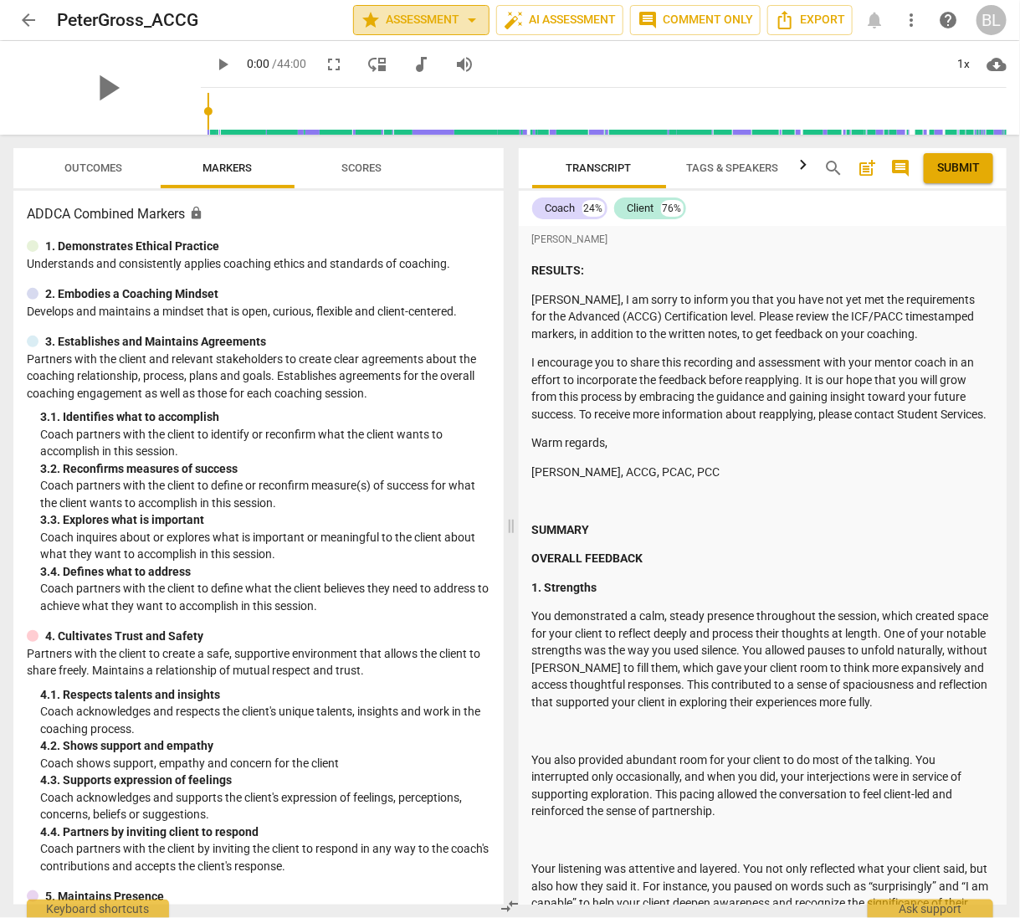
click at [419, 17] on span "star Assessment arrow_drop_down" at bounding box center [421, 20] width 121 height 20
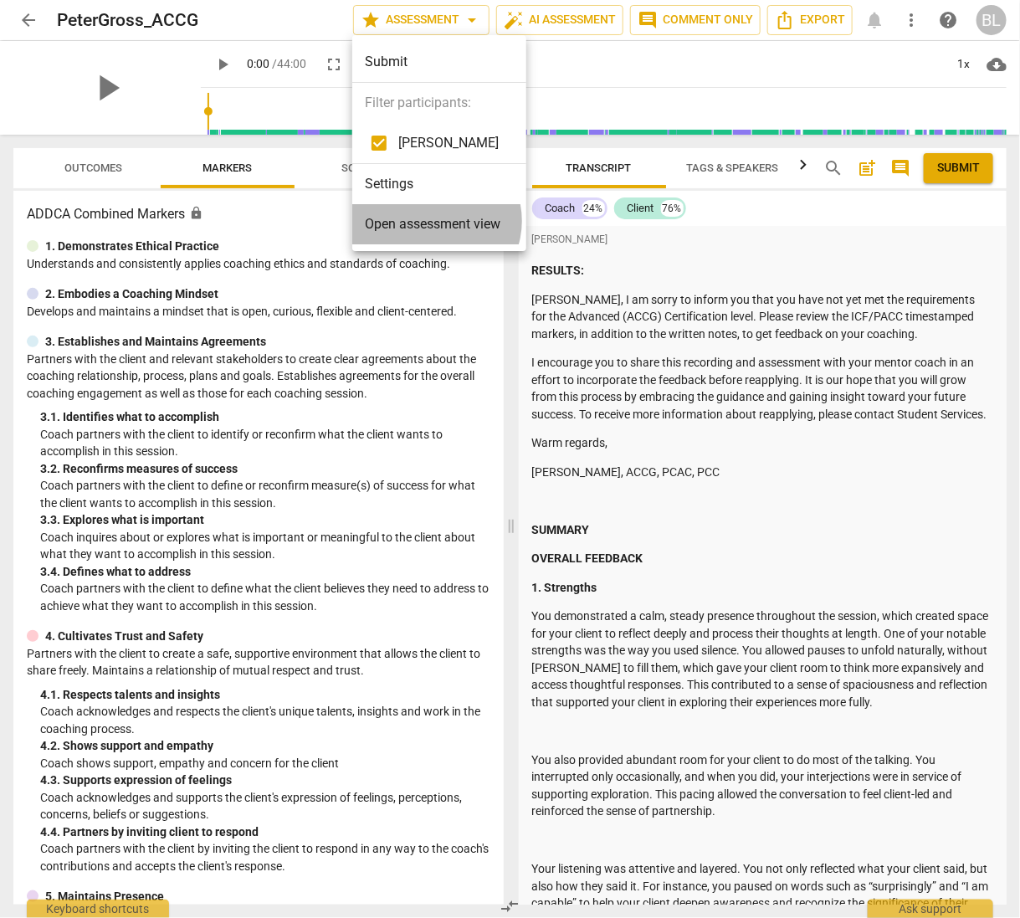
click at [435, 220] on span "Open assessment view" at bounding box center [434, 224] width 136 height 20
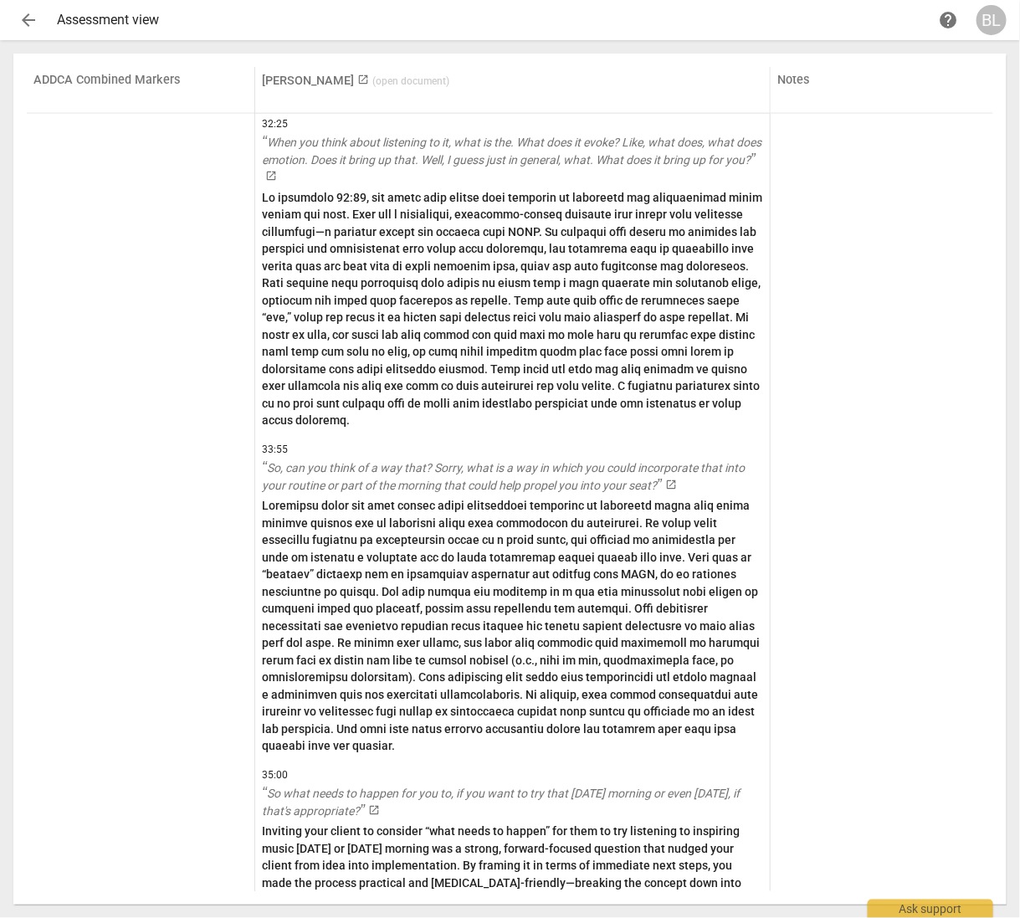
scroll to position [20434, 0]
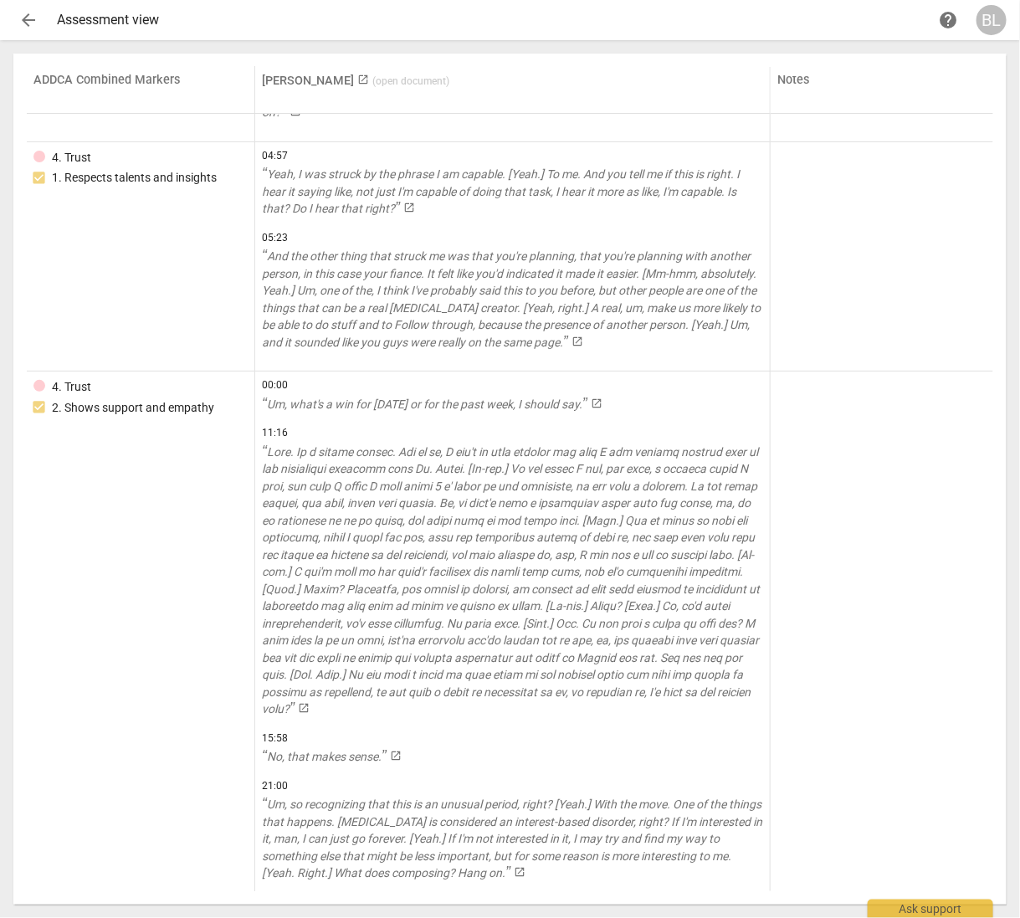
scroll to position [0, 0]
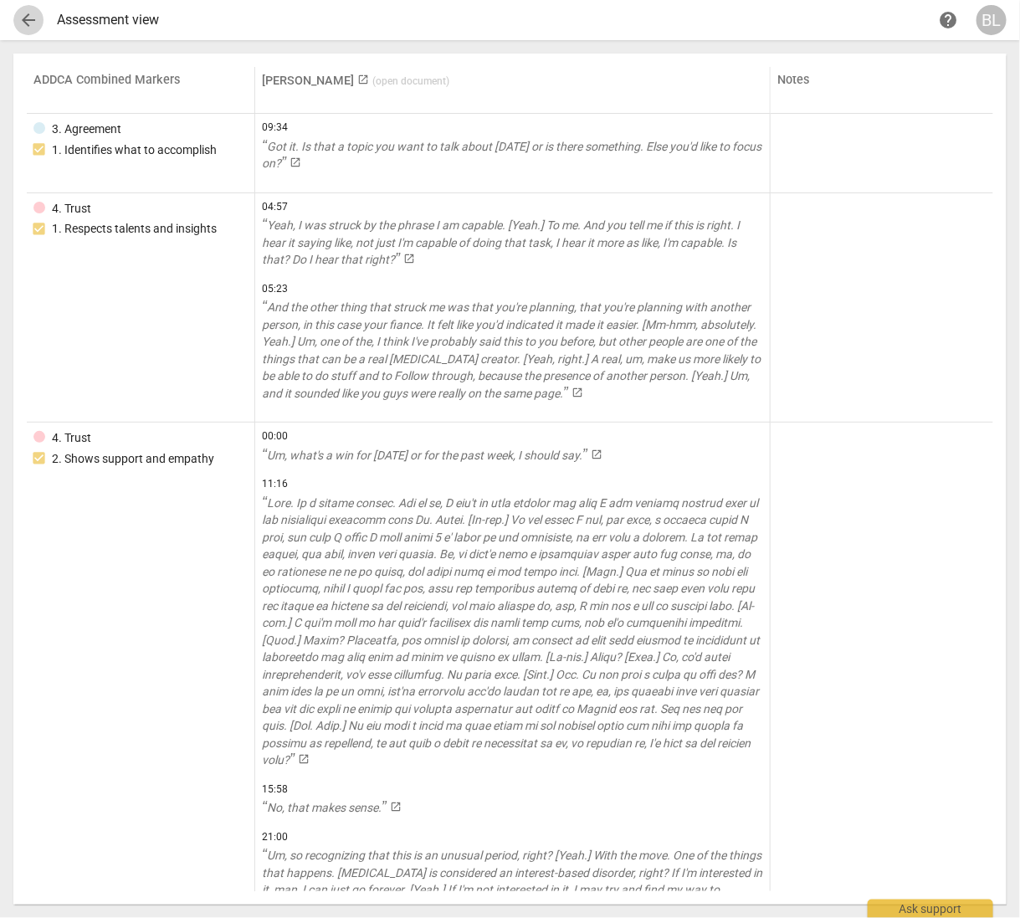
click at [28, 18] on span "arrow_back" at bounding box center [28, 20] width 20 height 20
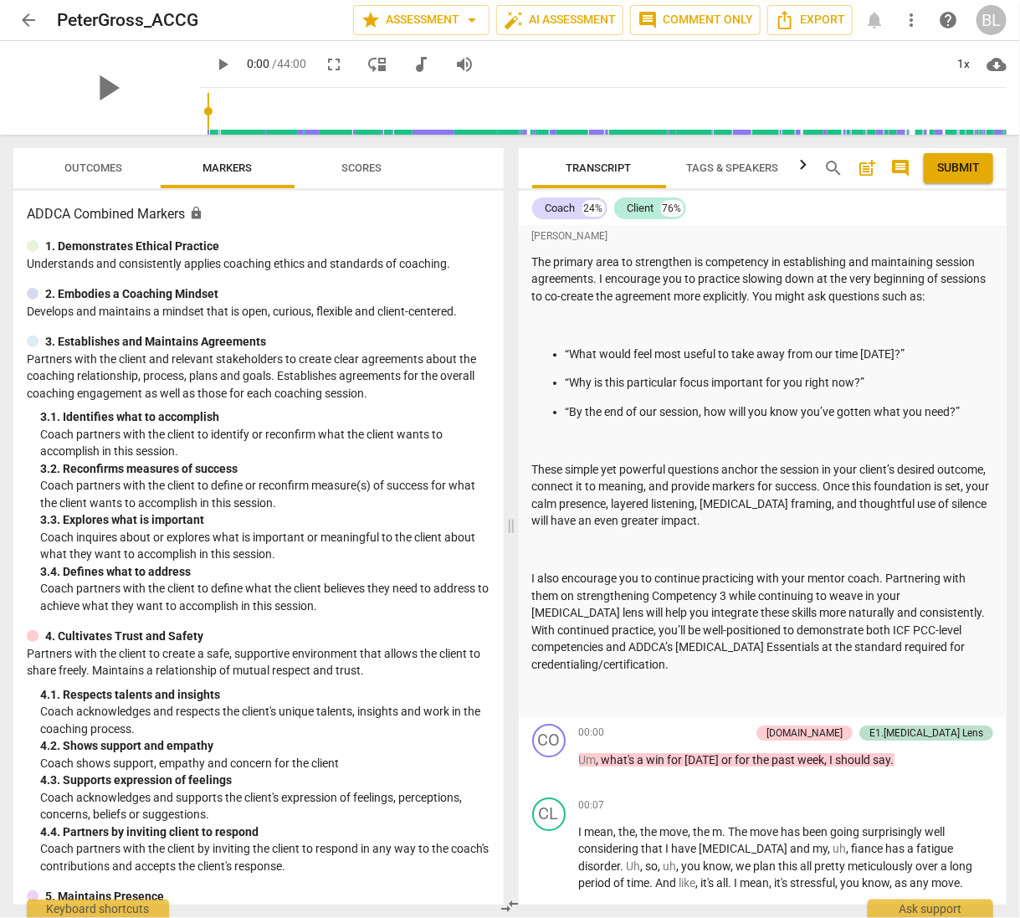
scroll to position [1783, 0]
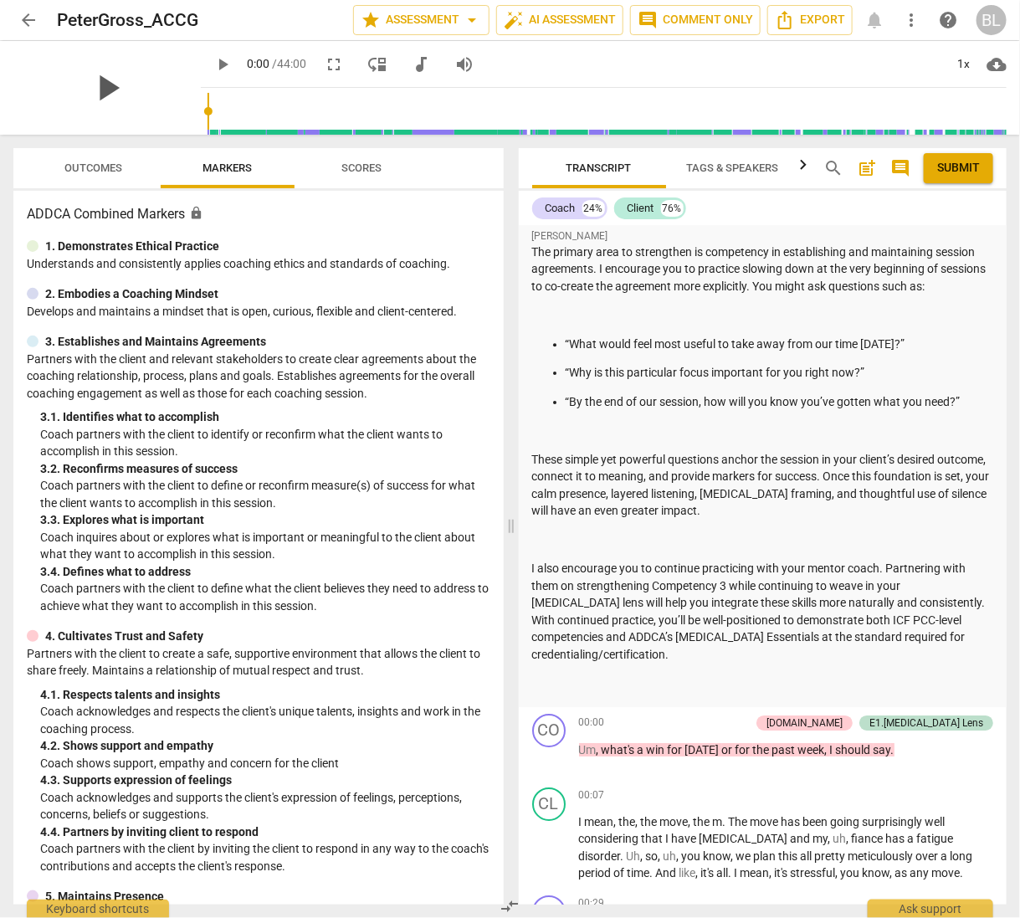
click at [107, 85] on span "play_arrow" at bounding box center [107, 88] width 44 height 44
click at [107, 85] on span "pause" at bounding box center [107, 88] width 44 height 44
type input "3"
click at [971, 166] on span "Submit" at bounding box center [959, 168] width 43 height 17
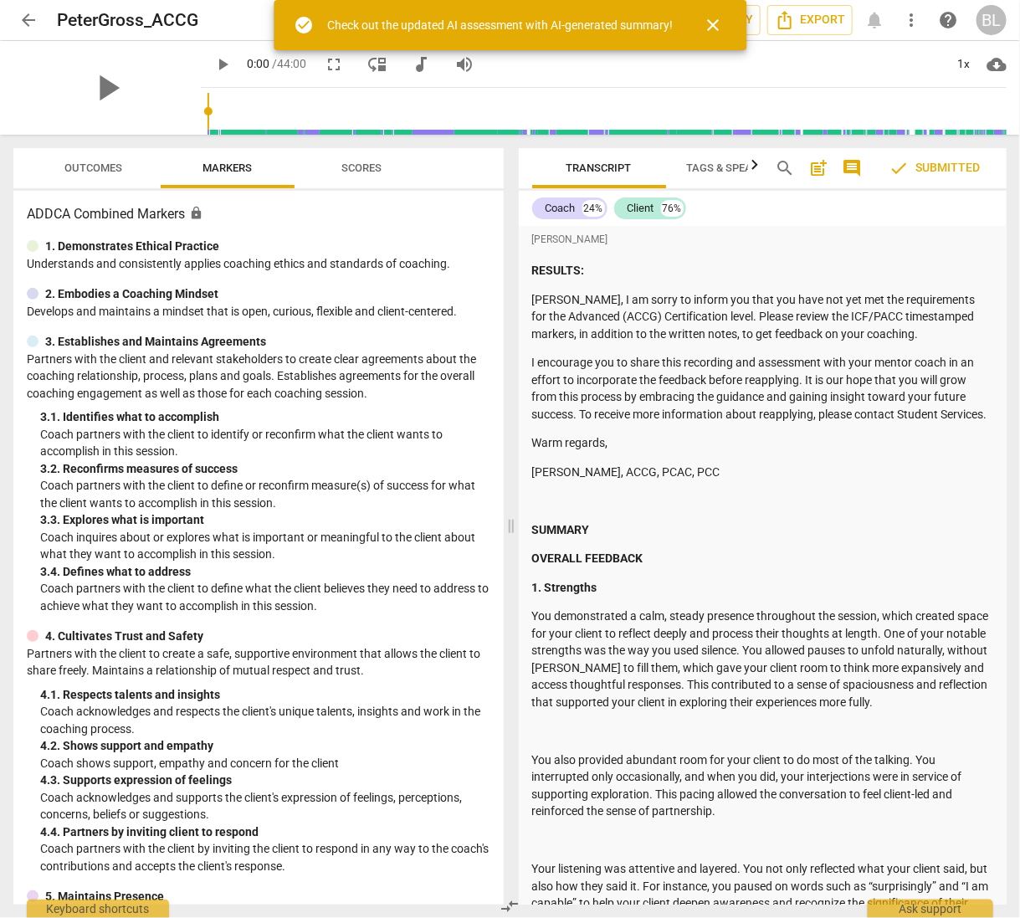
click at [706, 19] on span "close" at bounding box center [713, 25] width 20 height 20
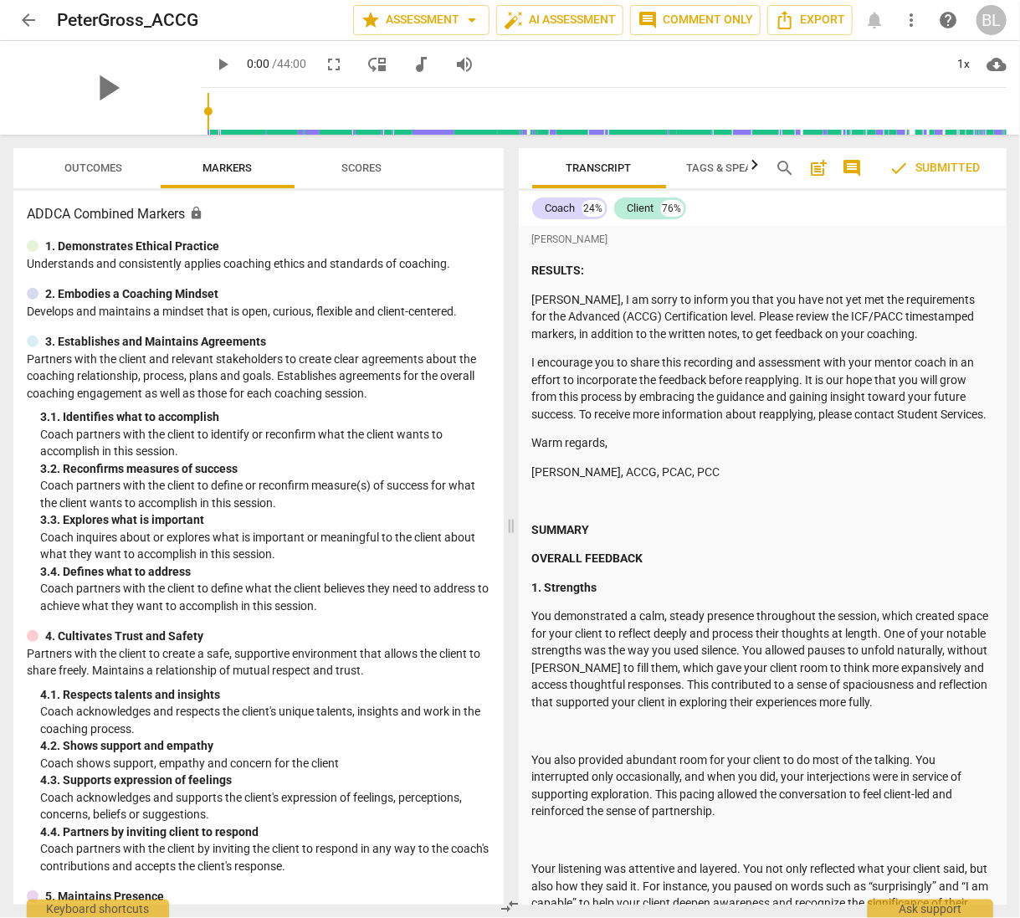
click at [24, 18] on span "arrow_back" at bounding box center [28, 20] width 20 height 20
